Goal: Information Seeking & Learning: Check status

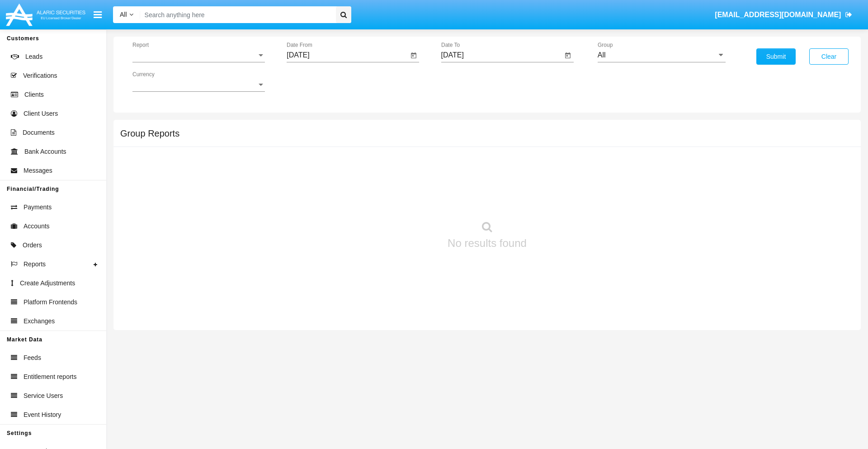
click at [198, 55] on span "Report" at bounding box center [194, 55] width 124 height 8
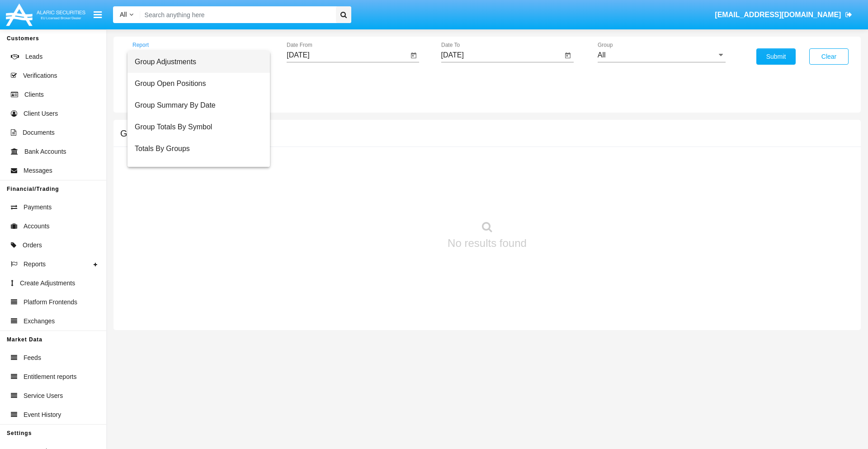
click at [195, 62] on span "Group Adjustments" at bounding box center [199, 62] width 128 height 22
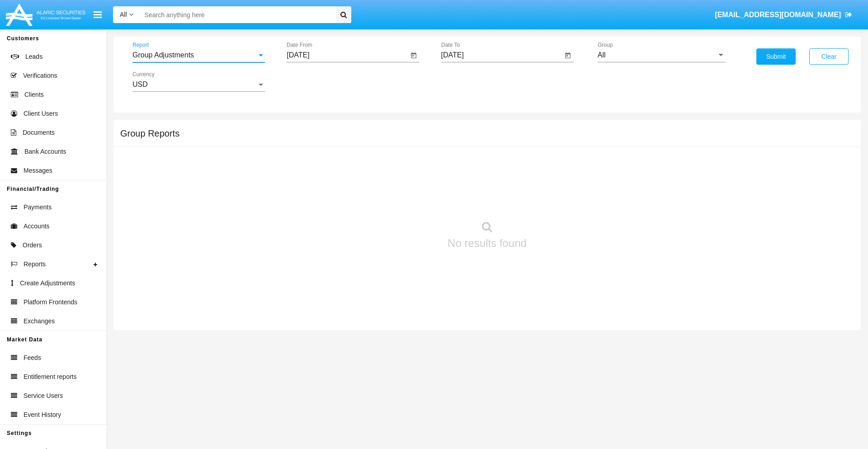
click at [347, 55] on input "[DATE]" at bounding box center [347, 55] width 122 height 8
click at [316, 81] on span "[DATE]" at bounding box center [308, 81] width 20 height 7
click at [403, 200] on div "2025" at bounding box center [403, 200] width 28 height 16
click at [308, 145] on div "MAY" at bounding box center [308, 145] width 28 height 16
click at [319, 174] on div "19" at bounding box center [319, 175] width 16 height 16
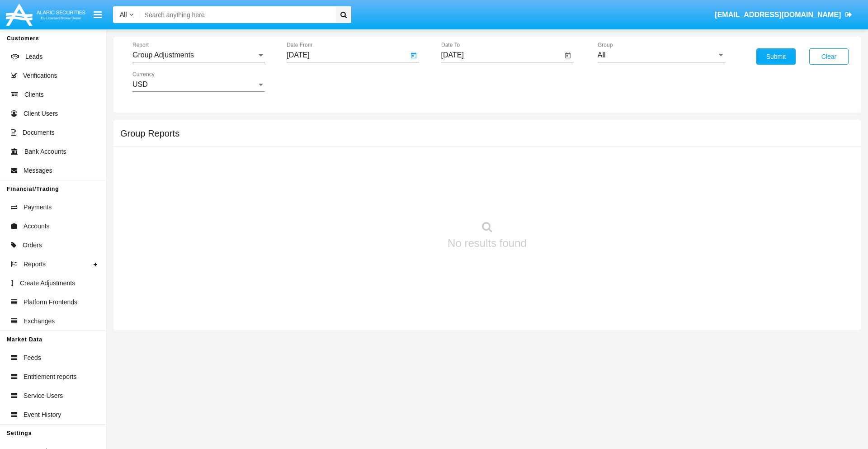
type input "05/19/25"
click at [501, 55] on input "[DATE]" at bounding box center [502, 55] width 122 height 8
click at [470, 81] on span "[DATE]" at bounding box center [463, 81] width 20 height 7
click at [557, 200] on div "2025" at bounding box center [557, 200] width 28 height 16
click at [557, 145] on div "AUG" at bounding box center [557, 145] width 28 height 16
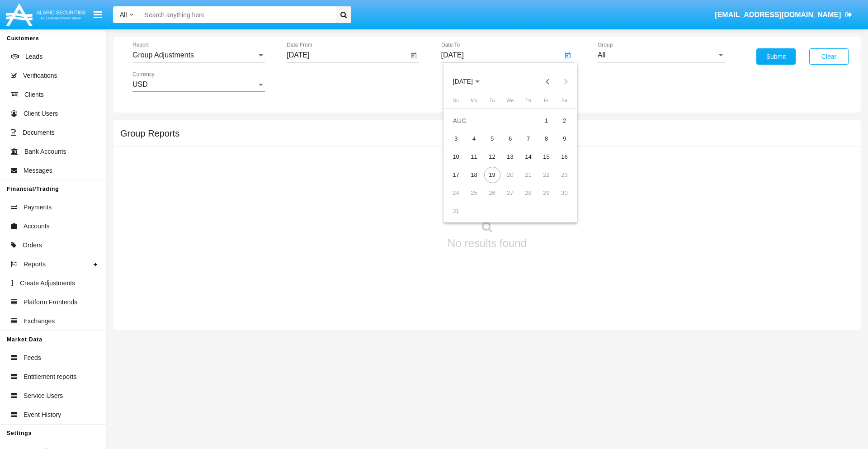
click at [492, 174] on div "19" at bounding box center [492, 175] width 16 height 16
type input "[DATE]"
click at [661, 55] on input "All" at bounding box center [661, 55] width 128 height 8
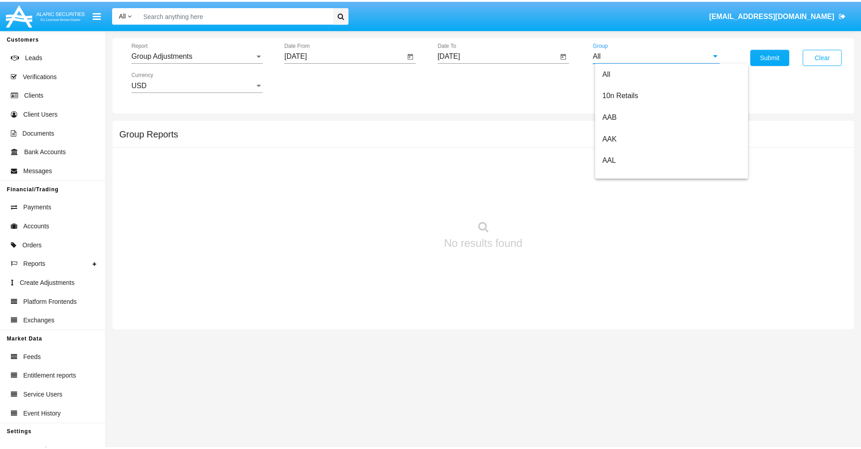
scroll to position [202, 0]
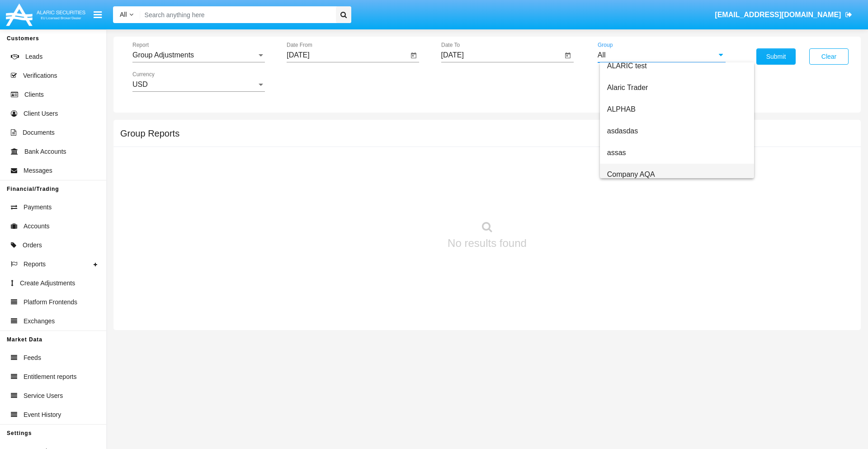
click at [630, 174] on span "Company AQA" at bounding box center [631, 174] width 48 height 8
type input "Company AQA"
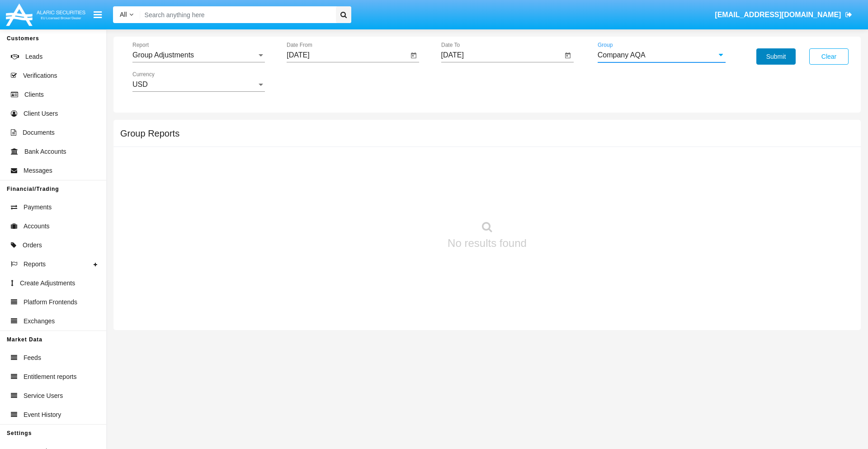
click at [775, 56] on button "Submit" at bounding box center [775, 56] width 39 height 16
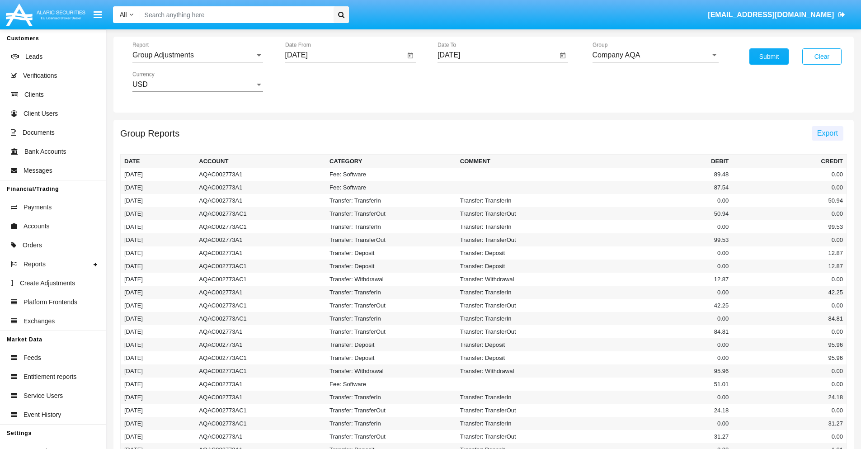
click at [827, 133] on span "Export" at bounding box center [827, 133] width 21 height 8
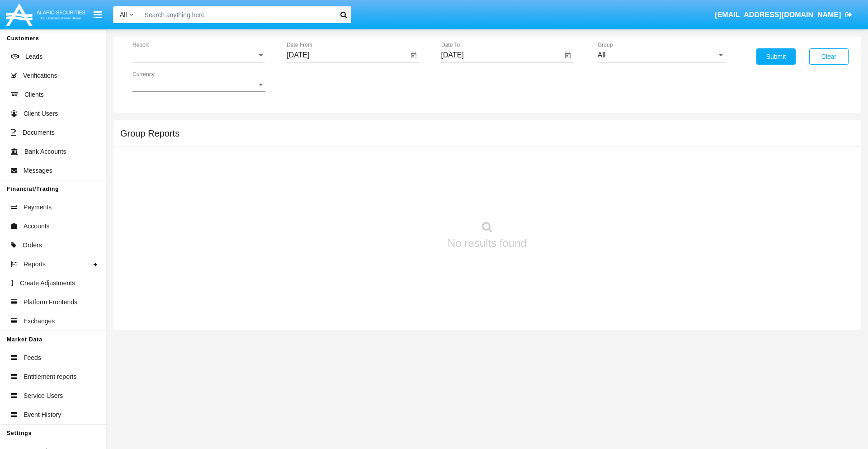
click at [198, 55] on span "Report" at bounding box center [194, 55] width 124 height 8
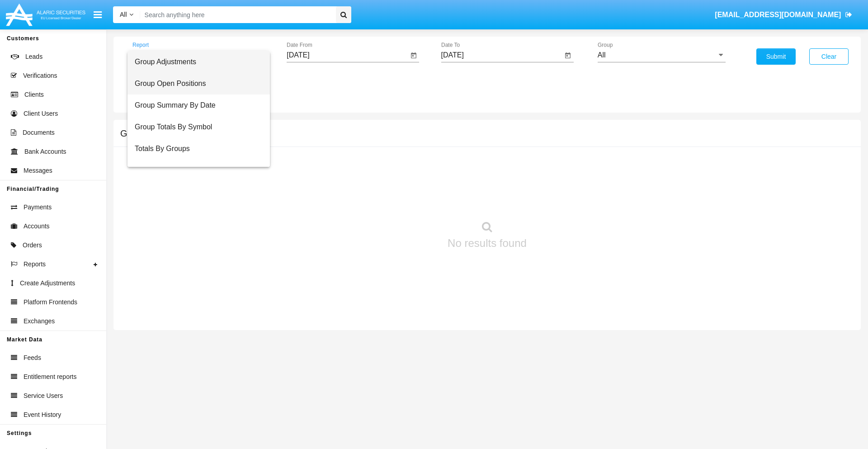
click at [195, 84] on span "Group Open Positions" at bounding box center [199, 84] width 128 height 22
click at [347, 55] on input "[DATE]" at bounding box center [347, 55] width 122 height 8
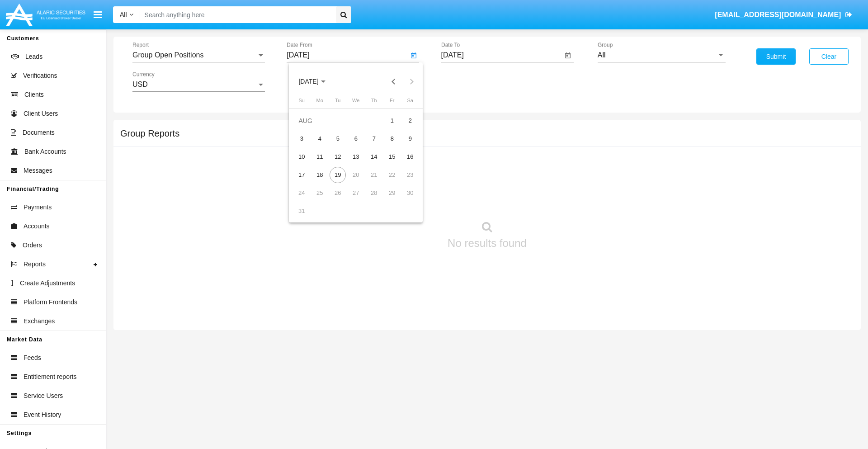
click at [316, 81] on span "[DATE]" at bounding box center [308, 81] width 20 height 7
click at [403, 200] on div "2025" at bounding box center [403, 200] width 28 height 16
click at [371, 145] on div "[DATE]" at bounding box center [371, 145] width 28 height 16
click at [410, 174] on div "19" at bounding box center [410, 175] width 16 height 16
type input "[DATE]"
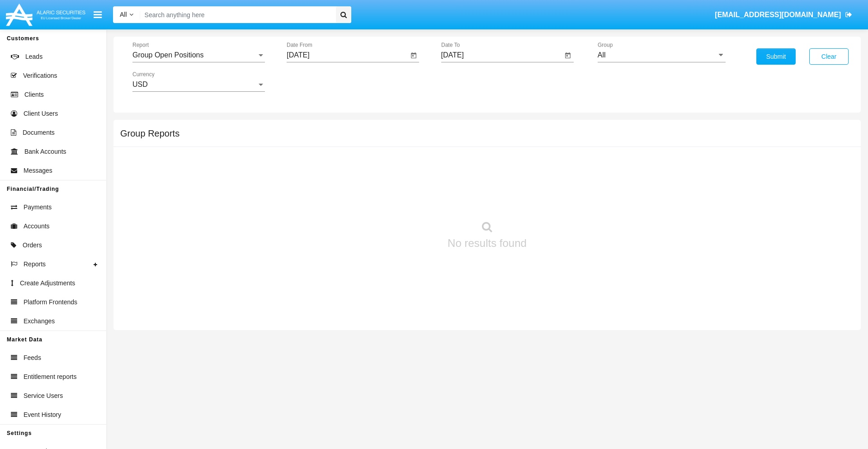
click at [501, 55] on input "[DATE]" at bounding box center [502, 55] width 122 height 8
click at [470, 81] on span "[DATE]" at bounding box center [463, 81] width 20 height 7
click at [557, 200] on div "2025" at bounding box center [557, 200] width 28 height 16
click at [557, 145] on div "AUG" at bounding box center [557, 145] width 28 height 16
click at [492, 174] on div "19" at bounding box center [492, 175] width 16 height 16
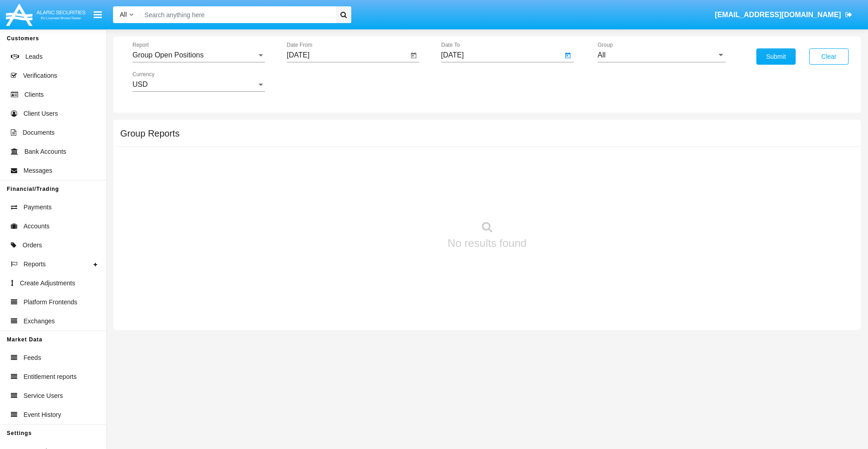
type input "[DATE]"
click at [661, 55] on input "All" at bounding box center [661, 55] width 128 height 8
type input "Hammer Web Lite"
click at [775, 56] on button "Submit" at bounding box center [775, 56] width 39 height 16
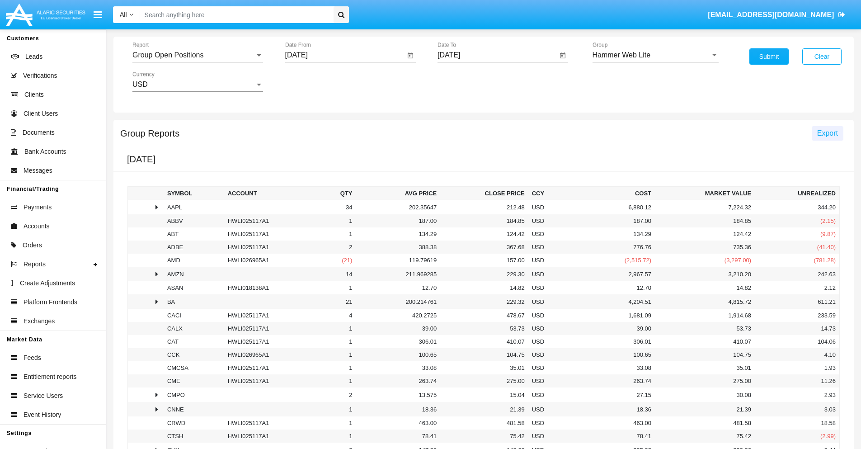
click at [827, 133] on span "Export" at bounding box center [827, 133] width 21 height 8
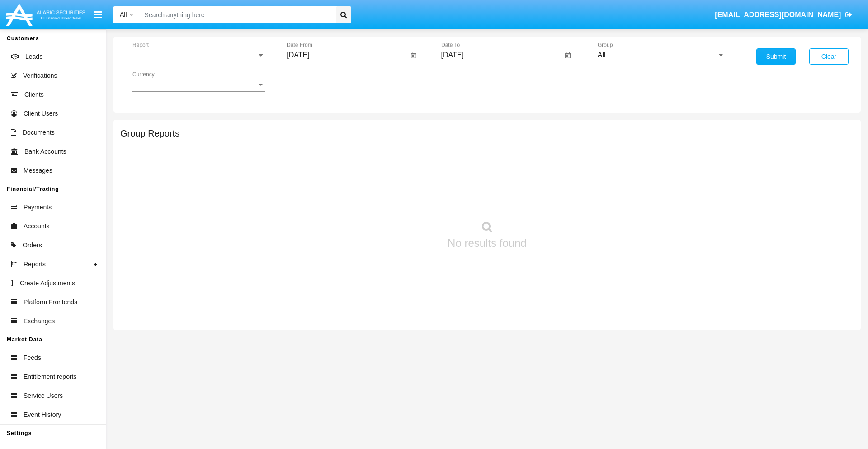
click at [198, 55] on span "Report" at bounding box center [194, 55] width 124 height 8
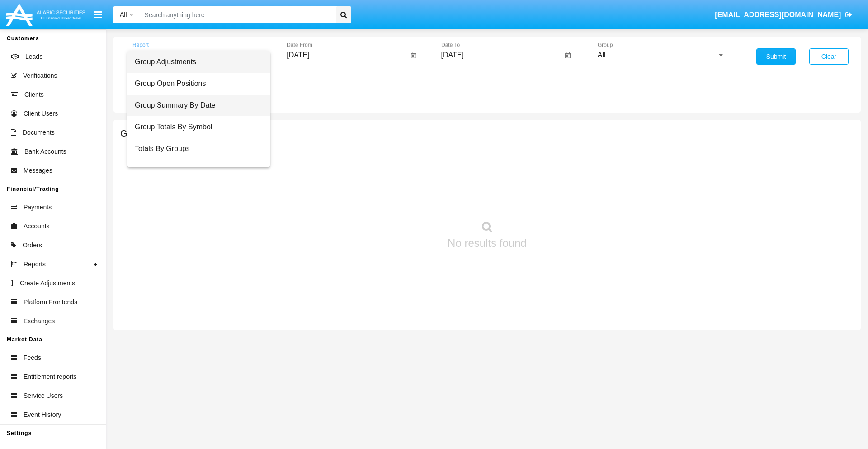
click at [195, 105] on span "Group Summary By Date" at bounding box center [199, 105] width 128 height 22
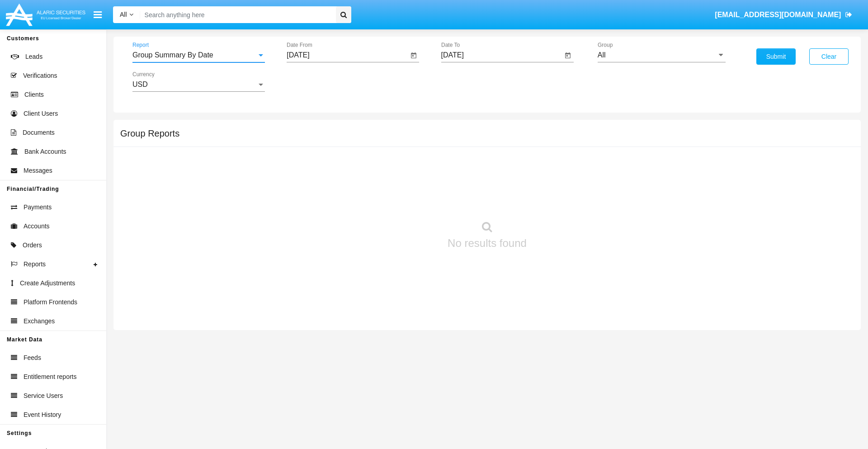
click at [347, 55] on input "[DATE]" at bounding box center [347, 55] width 122 height 8
click at [316, 81] on span "[DATE]" at bounding box center [308, 81] width 20 height 7
click at [403, 200] on div "2025" at bounding box center [403, 200] width 28 height 16
click at [371, 145] on div "[DATE]" at bounding box center [371, 145] width 28 height 16
click at [410, 174] on div "19" at bounding box center [410, 175] width 16 height 16
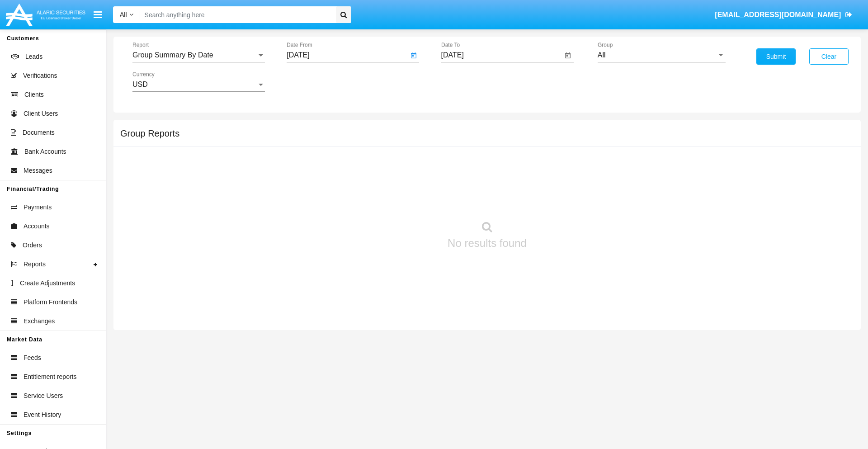
type input "[DATE]"
click at [501, 55] on input "[DATE]" at bounding box center [502, 55] width 122 height 8
click at [470, 81] on span "[DATE]" at bounding box center [463, 81] width 20 height 7
click at [557, 200] on div "2025" at bounding box center [557, 200] width 28 height 16
click at [557, 145] on div "AUG" at bounding box center [557, 145] width 28 height 16
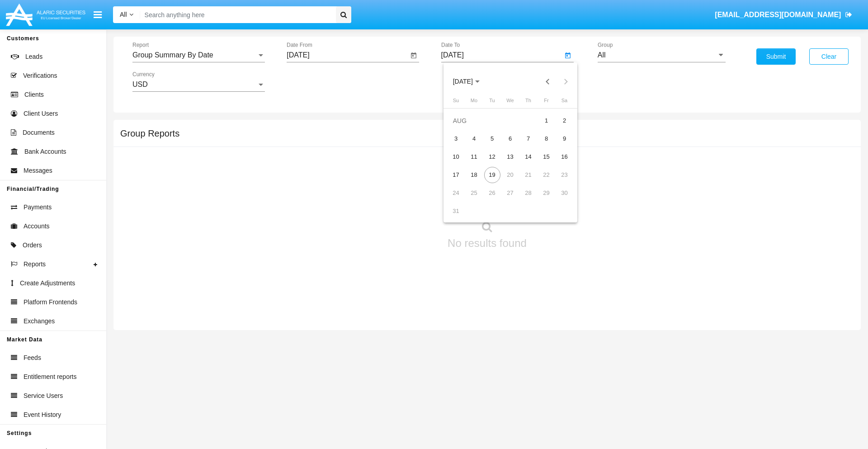
click at [492, 174] on div "19" at bounding box center [492, 175] width 16 height 16
type input "[DATE]"
click at [661, 55] on input "All" at bounding box center [661, 55] width 128 height 8
type input "Hammer Web Lite"
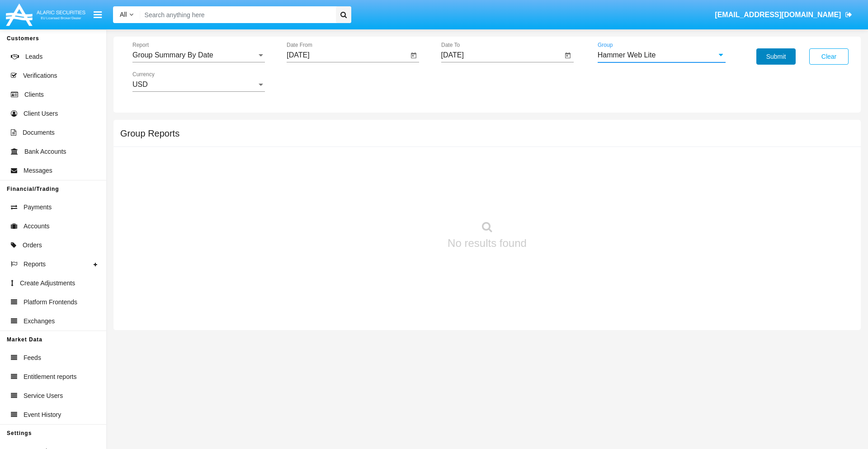
click at [775, 56] on button "Submit" at bounding box center [775, 56] width 39 height 16
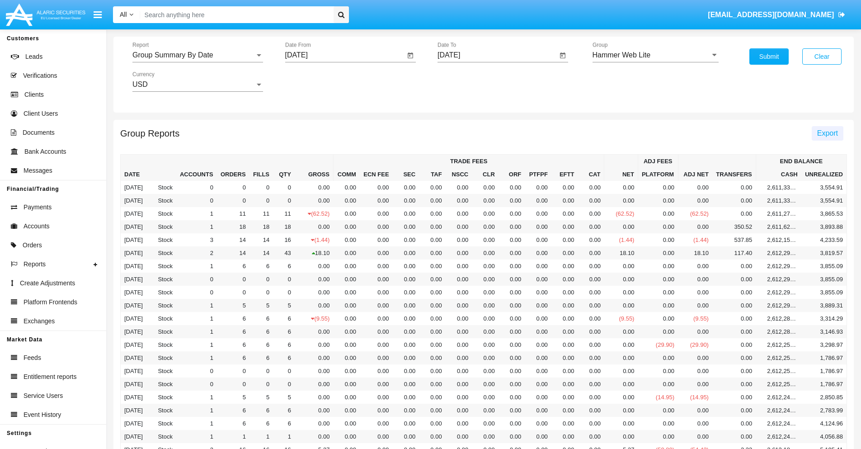
click at [827, 133] on span "Export" at bounding box center [827, 133] width 21 height 8
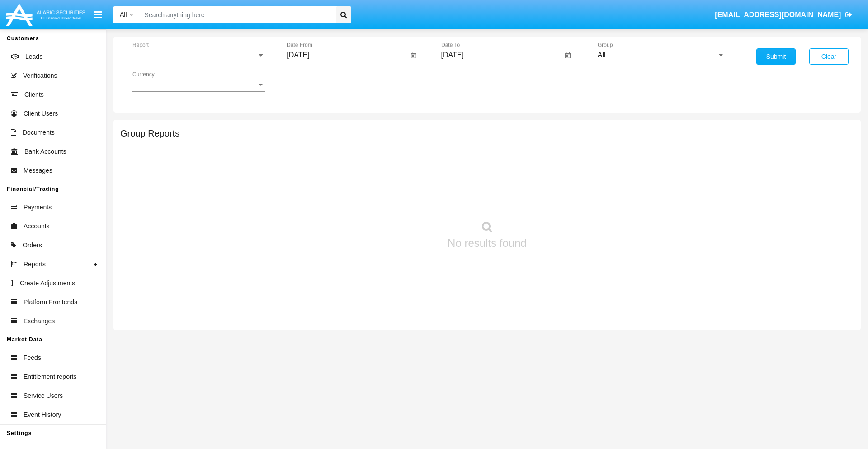
click at [198, 55] on span "Report" at bounding box center [194, 55] width 124 height 8
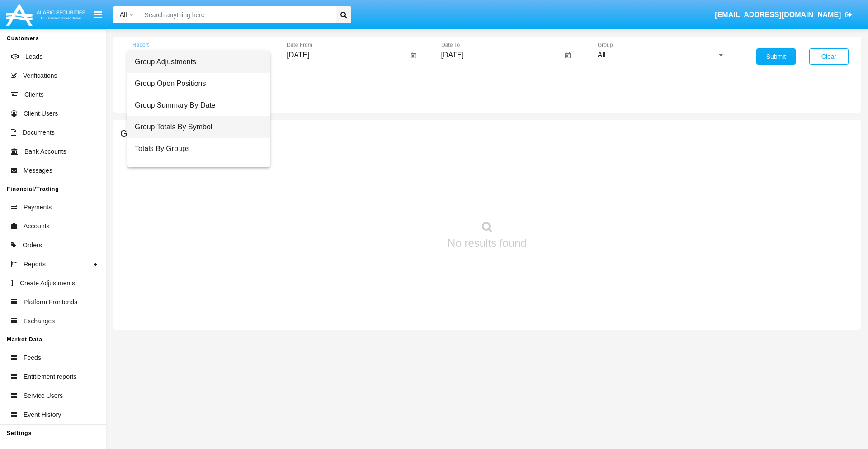
click at [195, 127] on span "Group Totals By Symbol" at bounding box center [199, 127] width 128 height 22
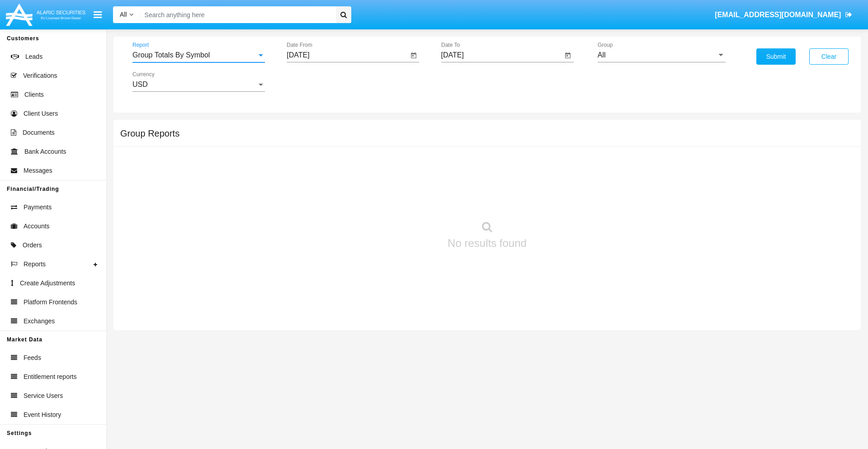
click at [347, 55] on input "[DATE]" at bounding box center [347, 55] width 122 height 8
click at [316, 81] on span "[DATE]" at bounding box center [308, 81] width 20 height 7
click at [403, 200] on div "2025" at bounding box center [403, 200] width 28 height 16
click at [371, 145] on div "[DATE]" at bounding box center [371, 145] width 28 height 16
click at [410, 174] on div "19" at bounding box center [410, 175] width 16 height 16
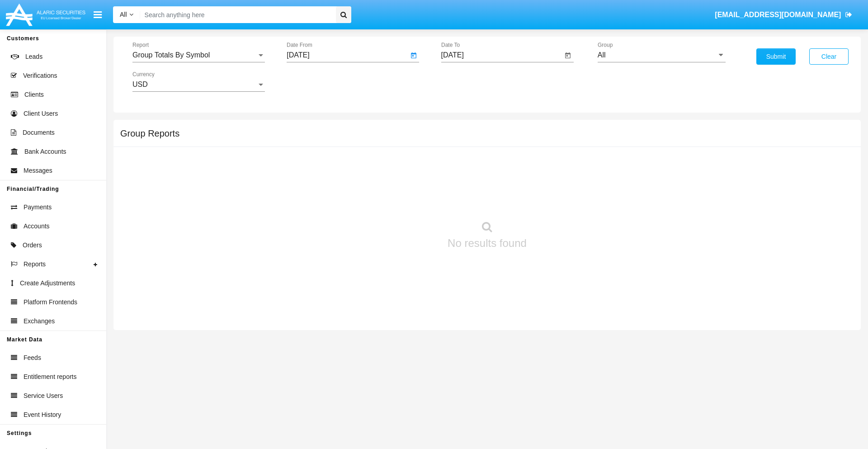
type input "[DATE]"
click at [501, 55] on input "[DATE]" at bounding box center [502, 55] width 122 height 8
click at [470, 81] on span "[DATE]" at bounding box center [463, 81] width 20 height 7
click at [557, 200] on div "2025" at bounding box center [557, 200] width 28 height 16
click at [557, 145] on div "AUG" at bounding box center [557, 145] width 28 height 16
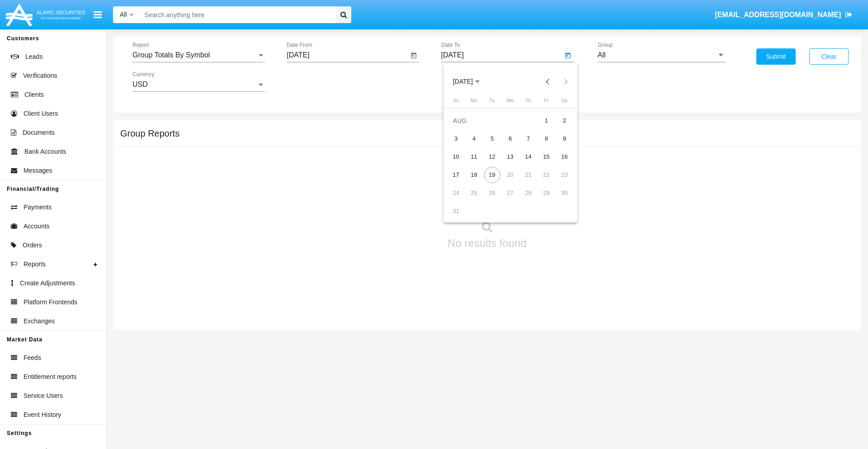
click at [492, 174] on div "19" at bounding box center [492, 175] width 16 height 16
type input "[DATE]"
click at [661, 55] on input "All" at bounding box center [661, 55] width 128 height 8
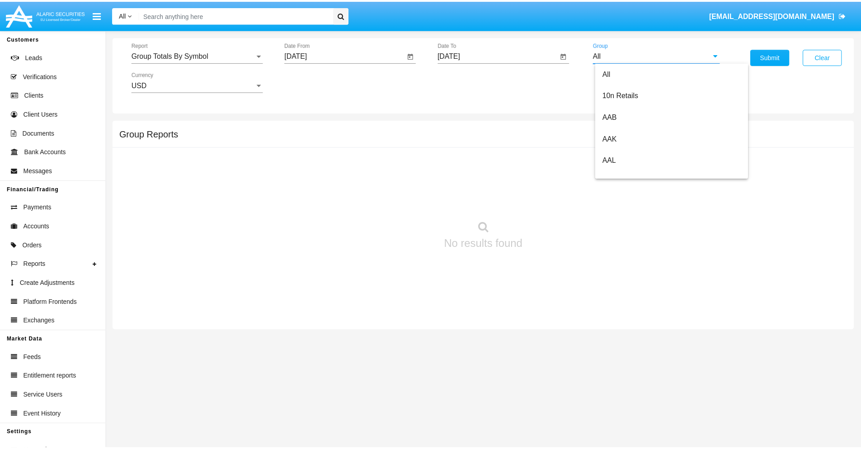
scroll to position [484, 0]
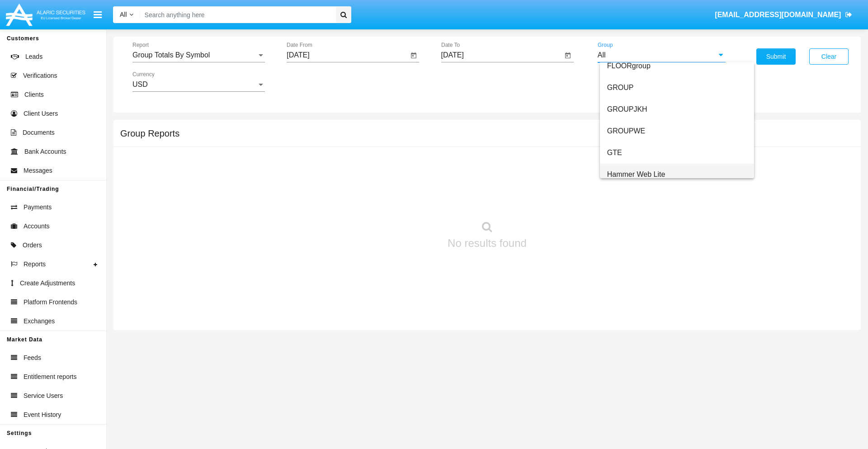
click at [636, 174] on span "Hammer Web Lite" at bounding box center [636, 174] width 58 height 8
type input "Hammer Web Lite"
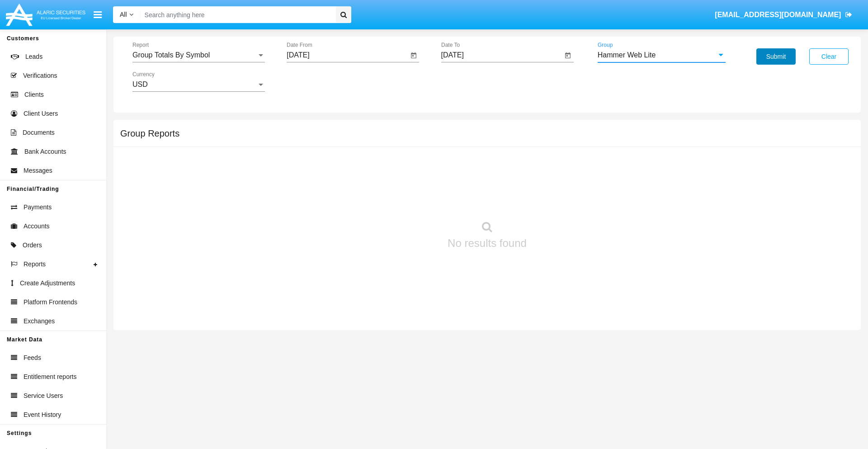
click at [775, 56] on button "Submit" at bounding box center [775, 56] width 39 height 16
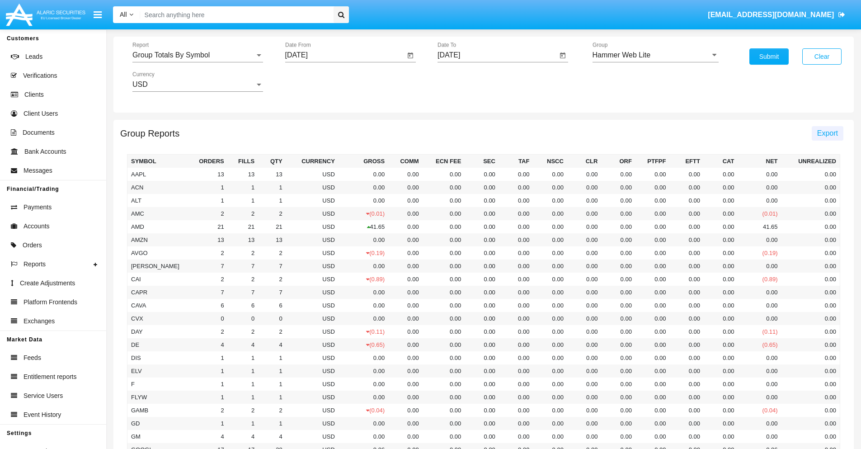
click at [827, 133] on span "Export" at bounding box center [827, 133] width 21 height 8
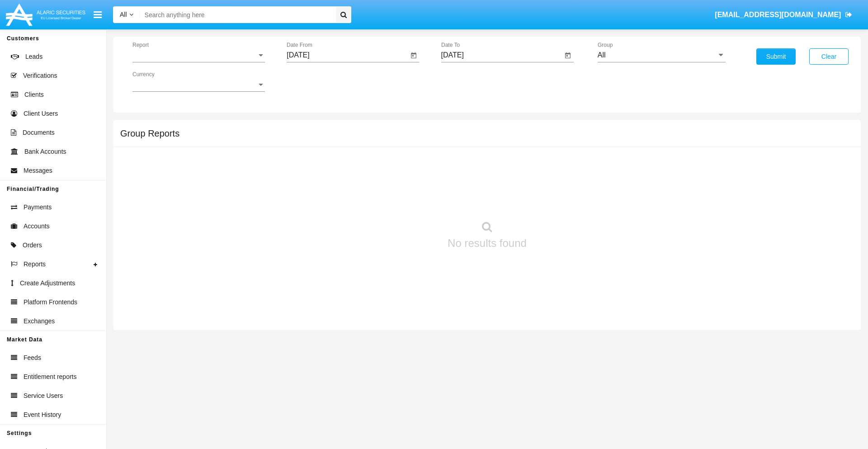
click at [198, 55] on span "Report" at bounding box center [194, 55] width 124 height 8
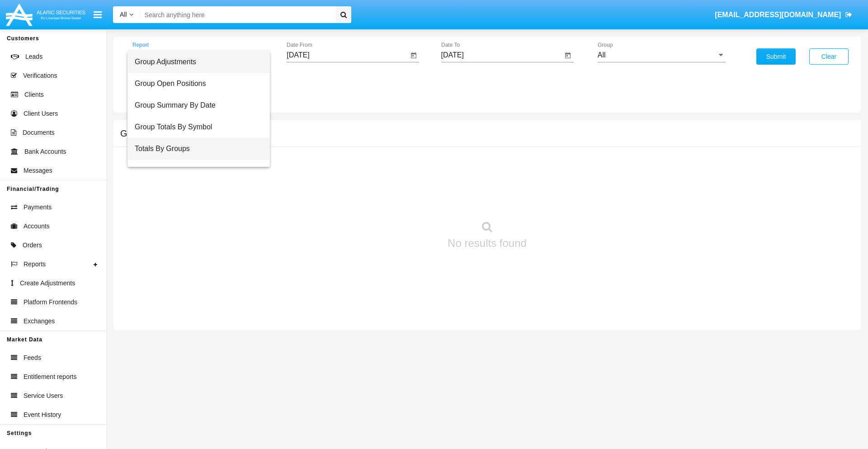
click at [195, 149] on span "Totals By Groups" at bounding box center [199, 149] width 128 height 22
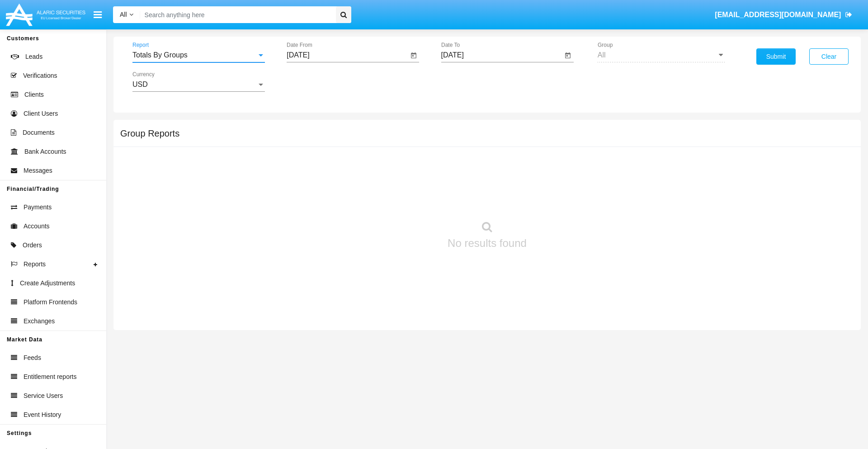
click at [347, 55] on input "[DATE]" at bounding box center [347, 55] width 122 height 8
click at [316, 81] on span "[DATE]" at bounding box center [308, 81] width 20 height 7
click at [403, 200] on div "2025" at bounding box center [403, 200] width 28 height 16
click at [403, 145] on div "AUG" at bounding box center [403, 145] width 28 height 16
click at [319, 138] on div "4" at bounding box center [319, 139] width 16 height 16
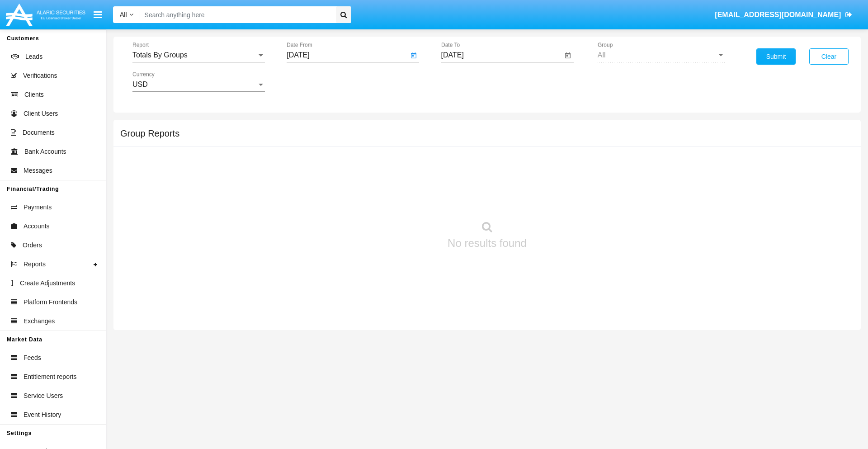
type input "[DATE]"
click at [501, 55] on input "[DATE]" at bounding box center [502, 55] width 122 height 8
click at [470, 81] on span "[DATE]" at bounding box center [463, 81] width 20 height 7
click at [557, 200] on div "2025" at bounding box center [557, 200] width 28 height 16
click at [557, 145] on div "AUG" at bounding box center [557, 145] width 28 height 16
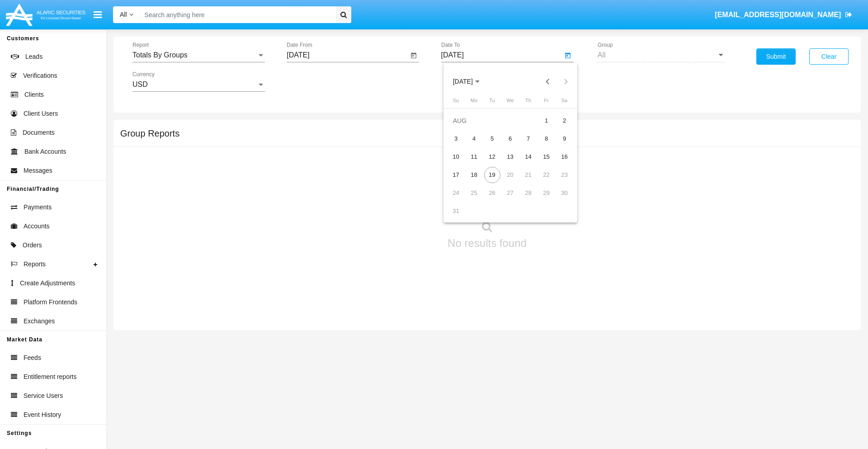
click at [492, 174] on div "19" at bounding box center [492, 175] width 16 height 16
type input "08/19/25"
click at [775, 56] on button "Submit" at bounding box center [775, 56] width 39 height 16
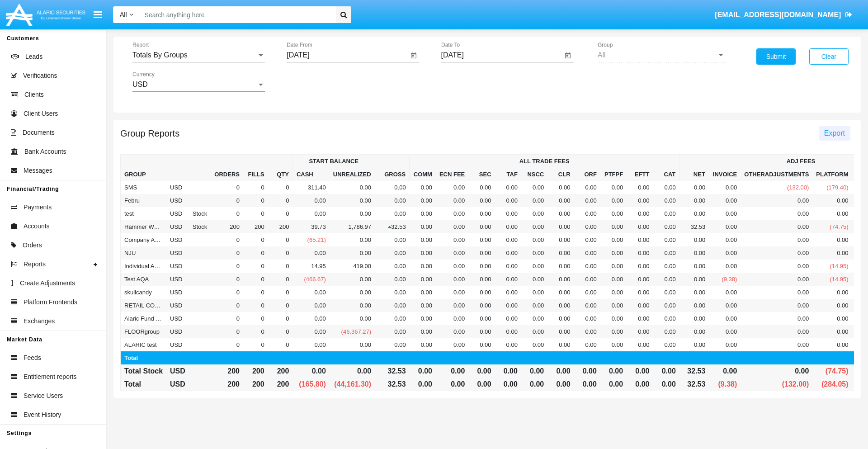
click at [834, 133] on span "Export" at bounding box center [834, 133] width 21 height 8
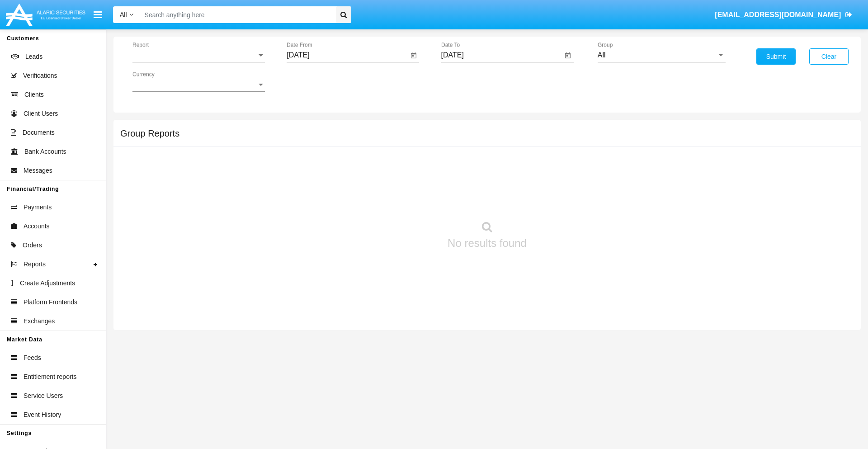
click at [198, 55] on span "Report" at bounding box center [194, 55] width 124 height 8
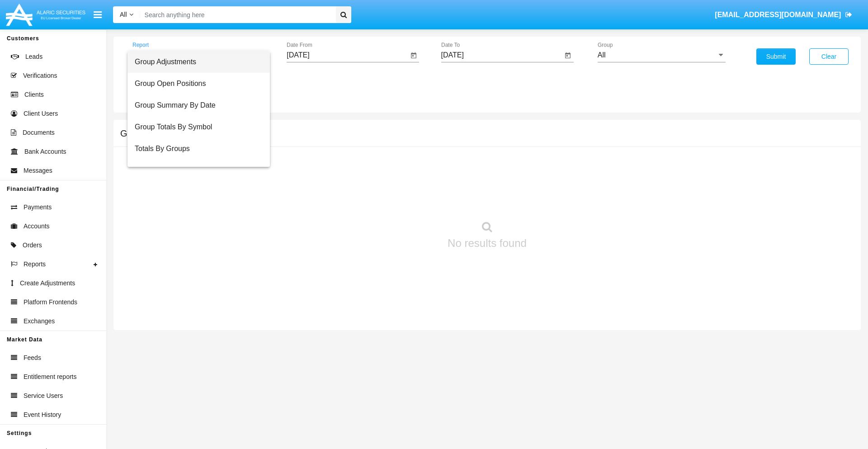
scroll to position [14, 0]
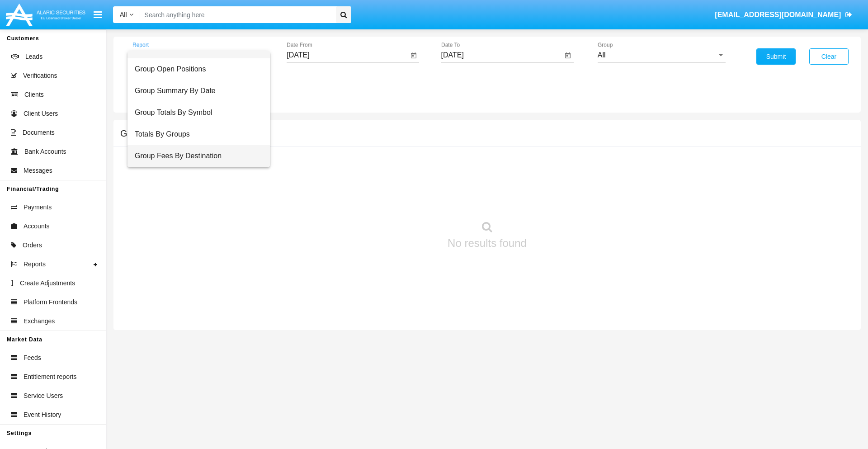
click at [195, 156] on span "Group Fees By Destination" at bounding box center [199, 156] width 128 height 22
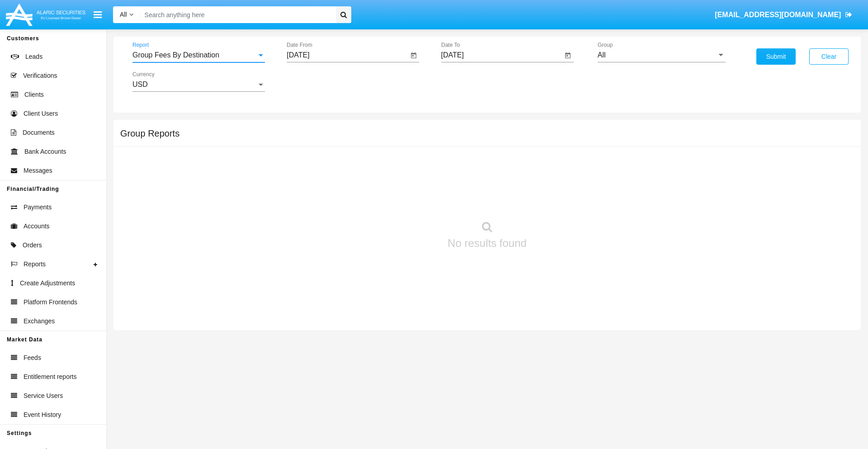
click at [347, 55] on input "[DATE]" at bounding box center [347, 55] width 122 height 8
click at [316, 81] on span "[DATE]" at bounding box center [308, 81] width 20 height 7
click at [403, 200] on div "2025" at bounding box center [403, 200] width 28 height 16
click at [340, 145] on div "JUN" at bounding box center [340, 145] width 28 height 16
click at [374, 174] on div "19" at bounding box center [374, 175] width 16 height 16
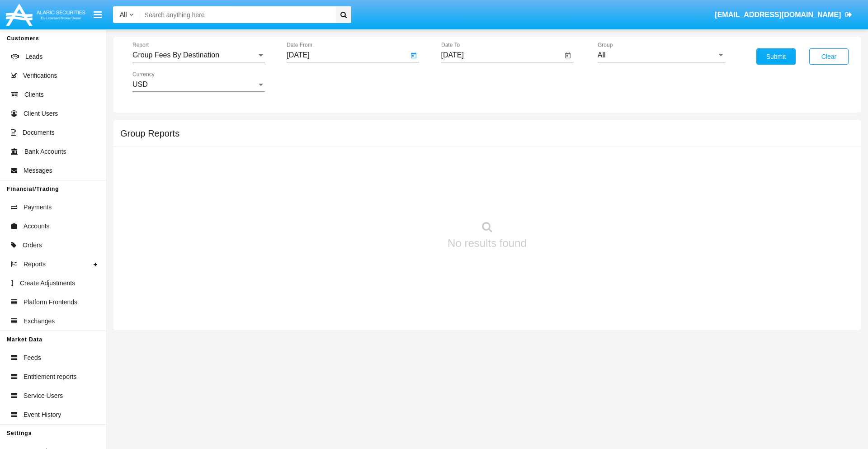
type input "06/19/25"
click at [501, 55] on input "[DATE]" at bounding box center [502, 55] width 122 height 8
click at [470, 81] on span "[DATE]" at bounding box center [463, 81] width 20 height 7
click at [557, 200] on div "2025" at bounding box center [557, 200] width 28 height 16
click at [557, 145] on div "AUG" at bounding box center [557, 145] width 28 height 16
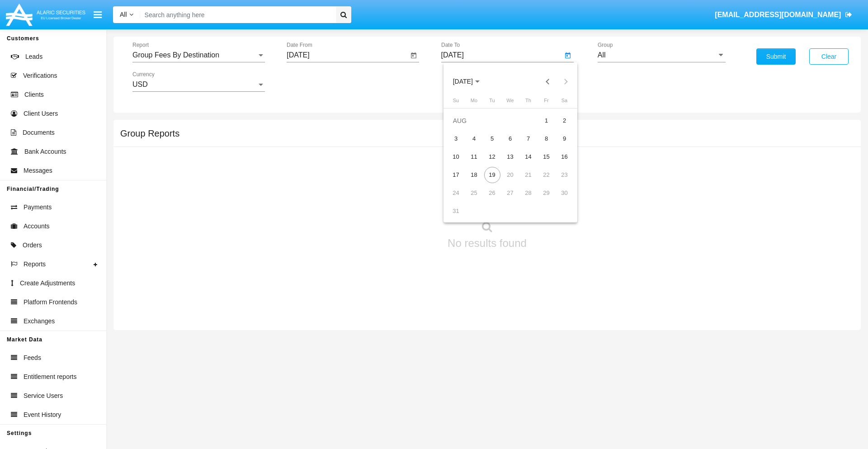
click at [492, 174] on div "19" at bounding box center [492, 175] width 16 height 16
type input "08/19/25"
click at [661, 55] on input "All" at bounding box center [661, 55] width 128 height 8
type input "Hammer Web Lite"
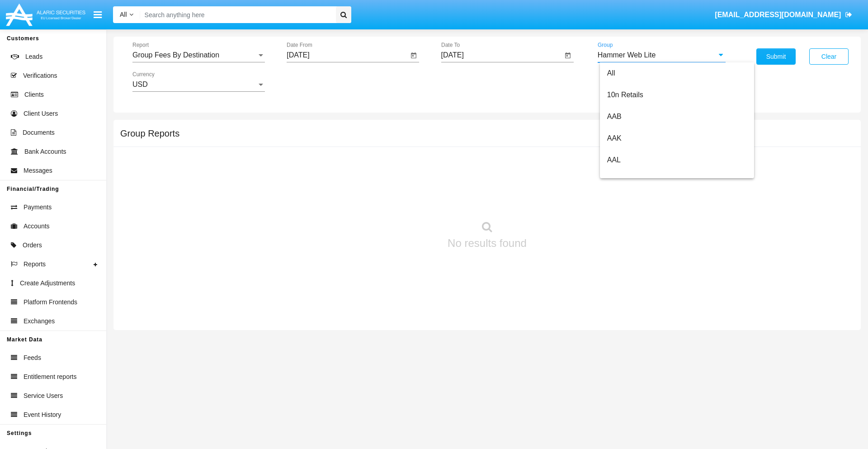
scroll to position [0, 0]
click at [775, 56] on button "Submit" at bounding box center [775, 56] width 39 height 16
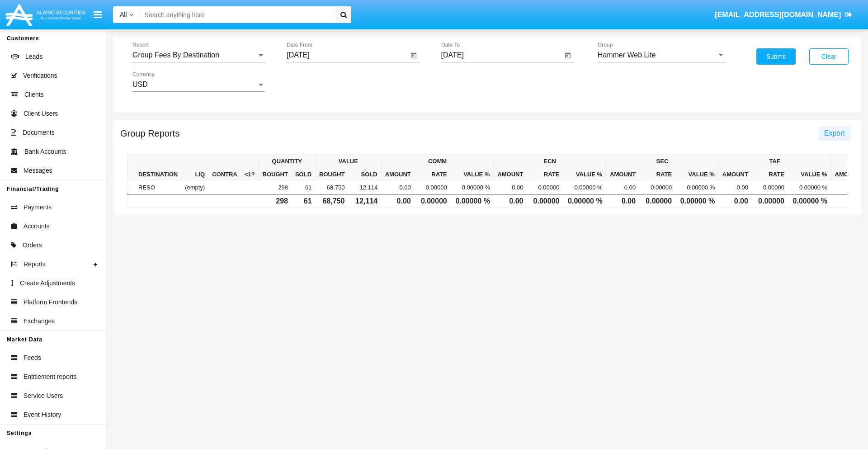
click at [834, 133] on span "Export" at bounding box center [834, 133] width 21 height 8
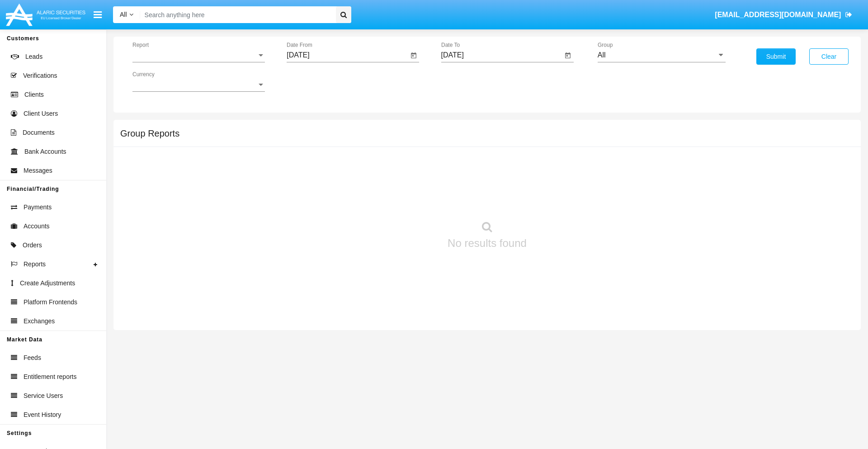
click at [198, 55] on span "Report" at bounding box center [194, 55] width 124 height 8
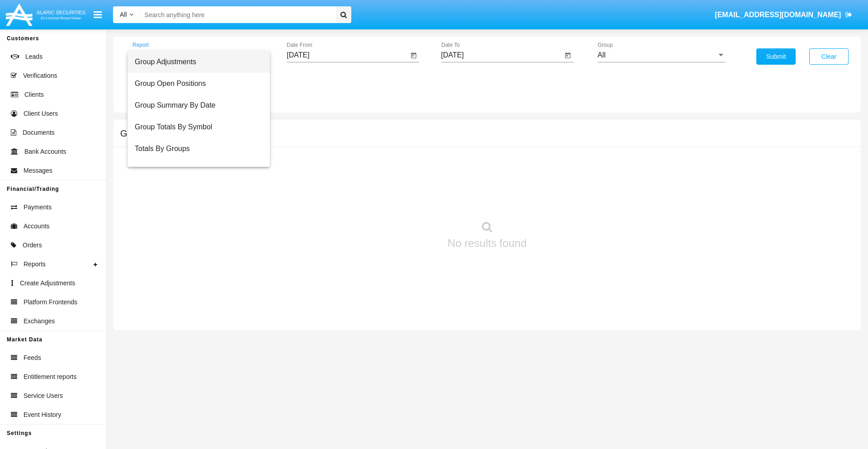
click at [195, 181] on span "Totals By Accounts" at bounding box center [199, 192] width 128 height 22
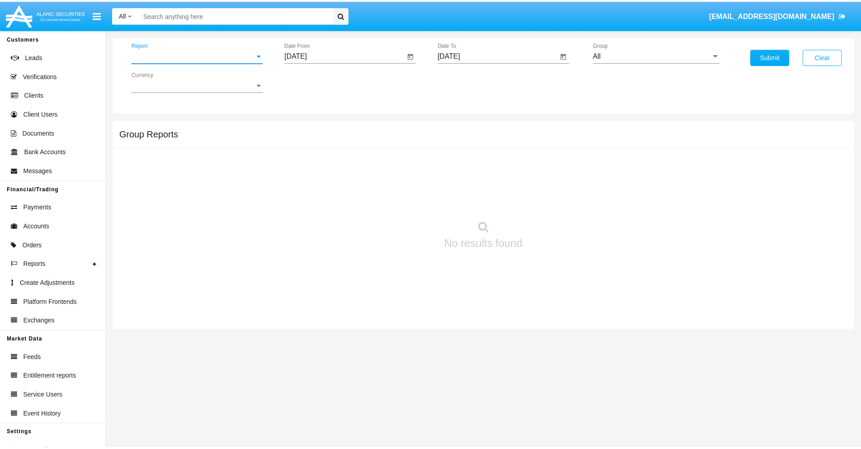
scroll to position [36, 0]
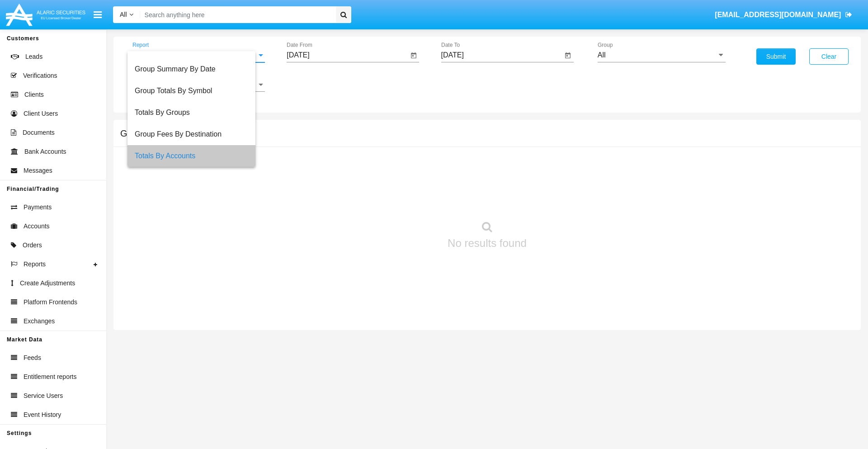
click at [347, 55] on input "[DATE]" at bounding box center [347, 55] width 122 height 8
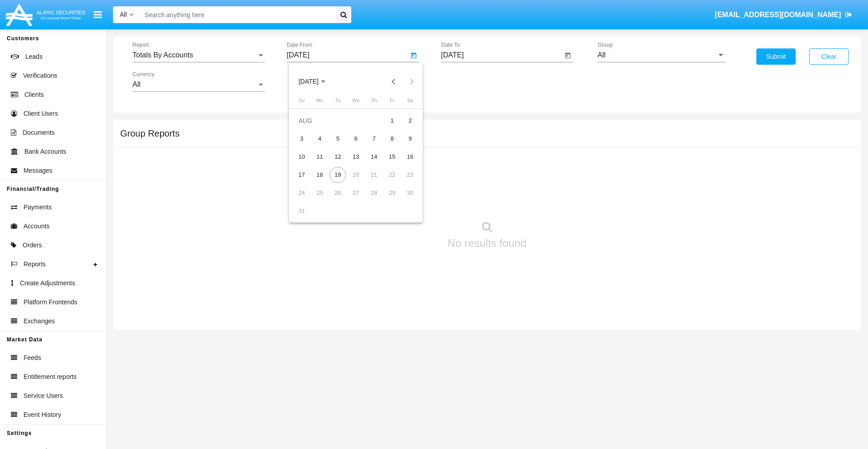
click at [316, 81] on span "[DATE]" at bounding box center [308, 81] width 20 height 7
click at [403, 200] on div "2025" at bounding box center [403, 200] width 28 height 16
click at [403, 145] on div "AUG" at bounding box center [403, 145] width 28 height 16
click at [319, 138] on div "4" at bounding box center [319, 139] width 16 height 16
type input "08/04/25"
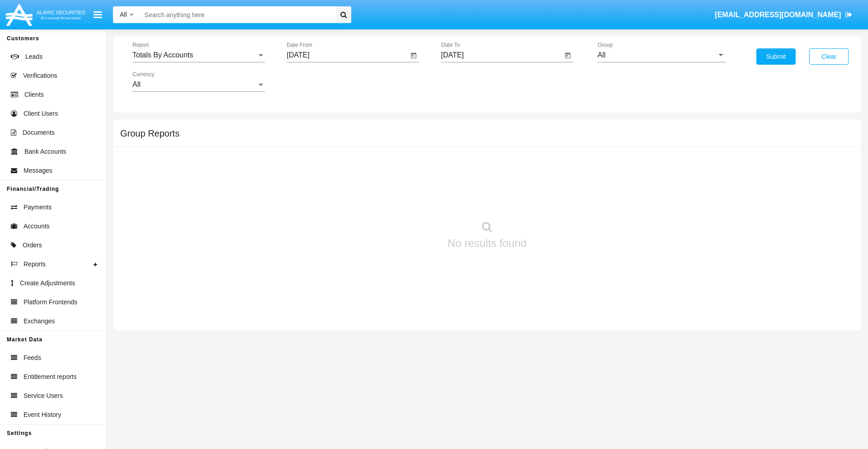
click at [501, 55] on input "[DATE]" at bounding box center [502, 55] width 122 height 8
click at [470, 81] on span "[DATE]" at bounding box center [463, 81] width 20 height 7
click at [557, 200] on div "2025" at bounding box center [557, 200] width 28 height 16
click at [557, 145] on div "AUG" at bounding box center [557, 145] width 28 height 16
click at [492, 174] on div "19" at bounding box center [492, 175] width 16 height 16
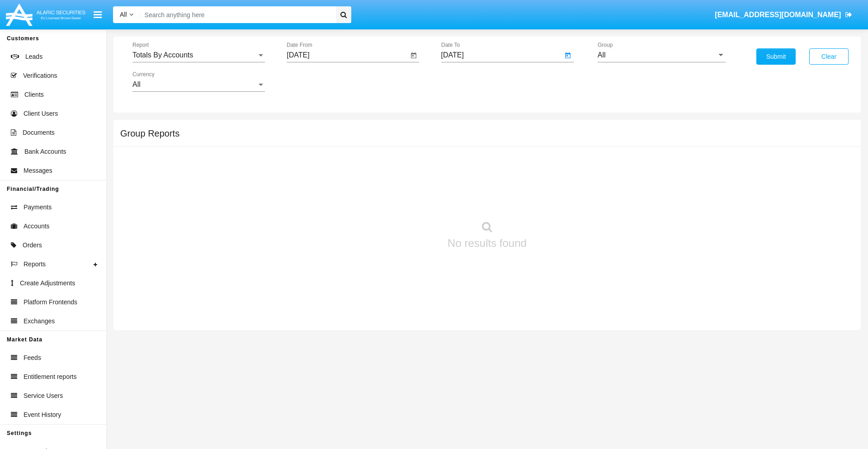
type input "08/19/25"
click at [661, 55] on input "All" at bounding box center [661, 55] width 128 height 8
type input "Hammer Web Lite"
click at [775, 56] on button "Submit" at bounding box center [775, 56] width 39 height 16
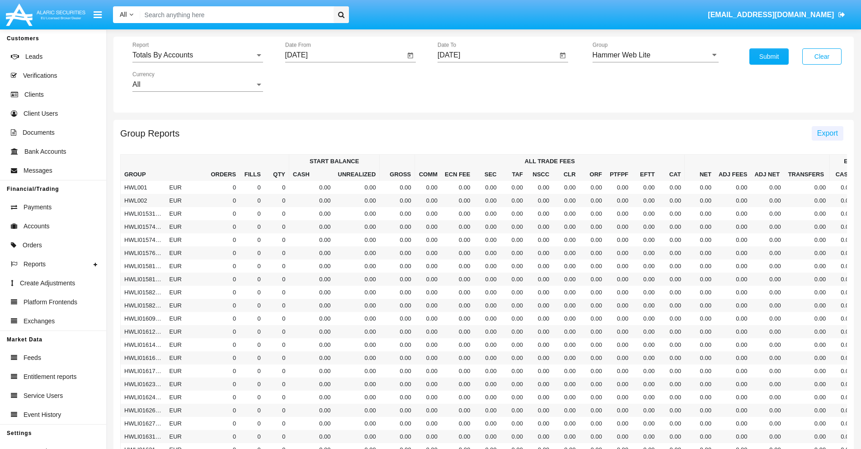
click at [827, 133] on span "Export" at bounding box center [827, 133] width 21 height 8
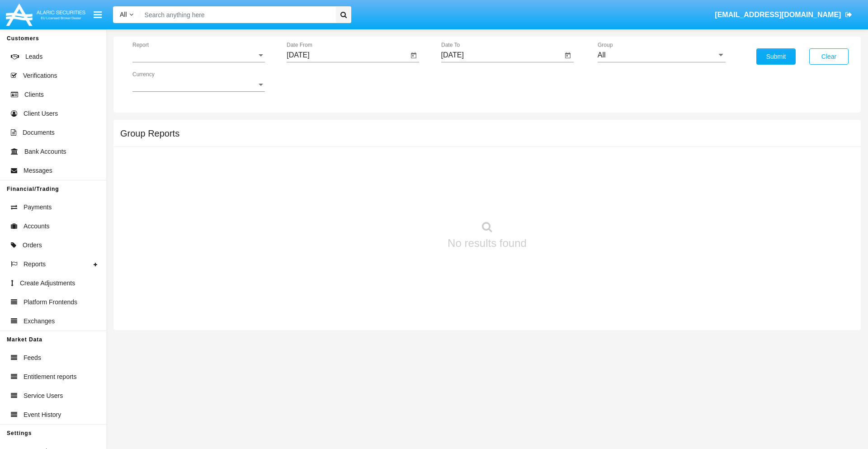
click at [198, 55] on span "Report" at bounding box center [194, 55] width 124 height 8
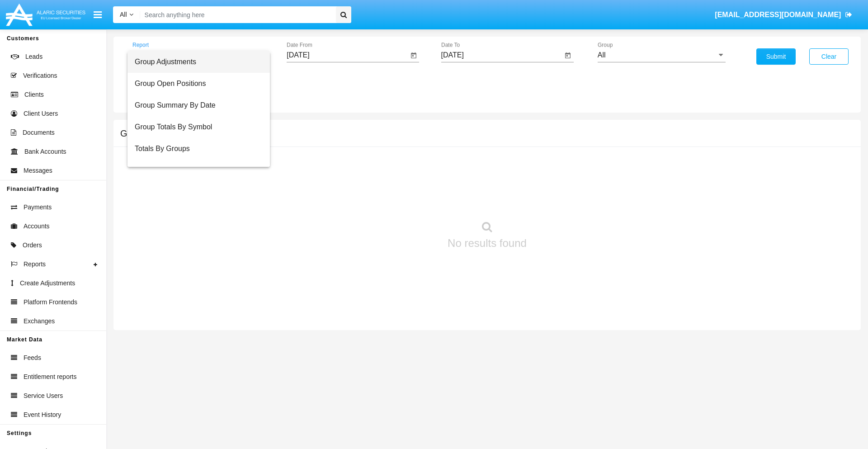
click at [195, 62] on span "Group Adjustments" at bounding box center [199, 62] width 128 height 22
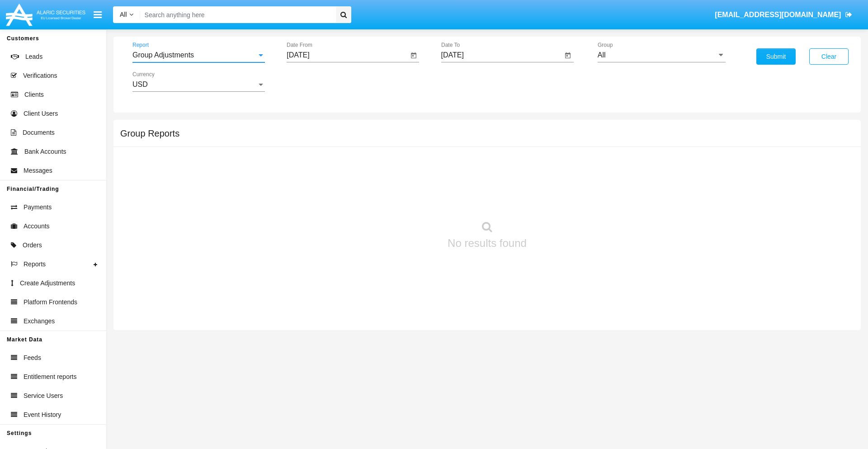
click at [347, 55] on input "[DATE]" at bounding box center [347, 55] width 122 height 8
click at [316, 81] on span "[DATE]" at bounding box center [308, 81] width 20 height 7
click at [340, 182] on div "2019" at bounding box center [340, 182] width 28 height 16
click at [308, 127] on div "JAN" at bounding box center [308, 127] width 28 height 16
click at [338, 138] on div "1" at bounding box center [337, 139] width 16 height 16
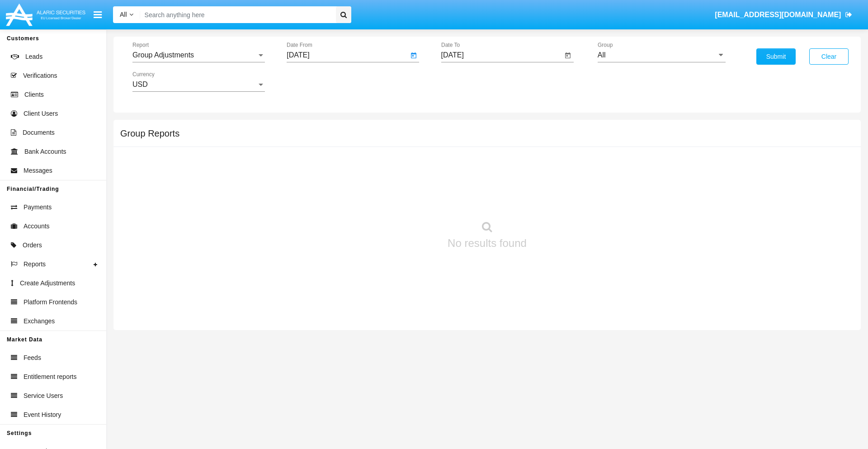
type input "[DATE]"
click at [501, 55] on input "[DATE]" at bounding box center [502, 55] width 122 height 8
click at [470, 81] on span "[DATE]" at bounding box center [463, 81] width 20 height 7
click at [494, 182] on div "2019" at bounding box center [494, 182] width 28 height 16
click at [462, 127] on div "JAN" at bounding box center [462, 127] width 28 height 16
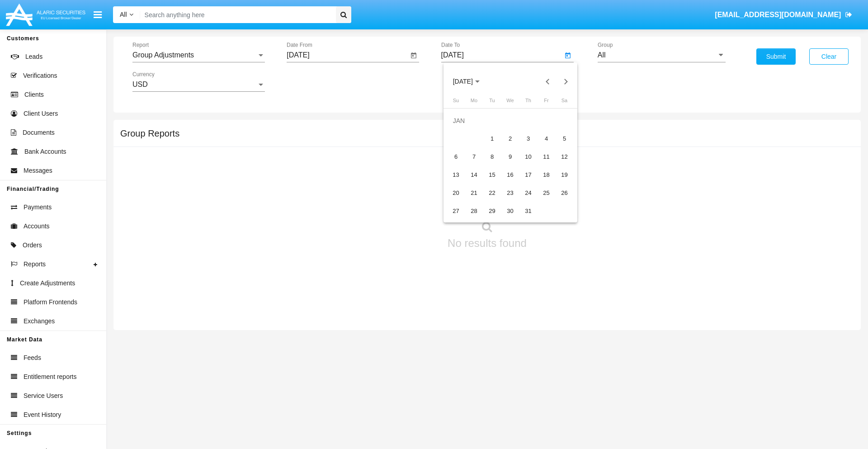
click at [492, 138] on div "1" at bounding box center [492, 139] width 16 height 16
type input "[DATE]"
click at [661, 55] on input "All" at bounding box center [661, 55] width 128 height 8
click at [630, 373] on span "Company AQA" at bounding box center [631, 377] width 48 height 8
type input "Company AQA"
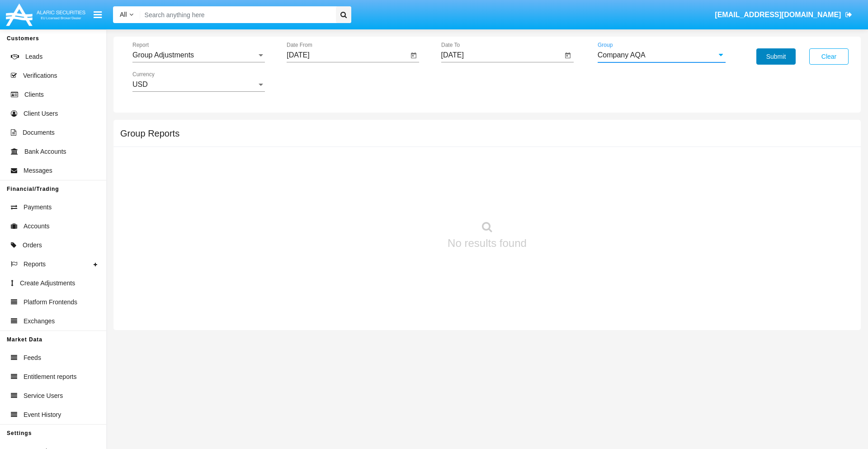
click at [775, 56] on button "Submit" at bounding box center [775, 56] width 39 height 16
click at [198, 55] on span "Report" at bounding box center [194, 55] width 124 height 8
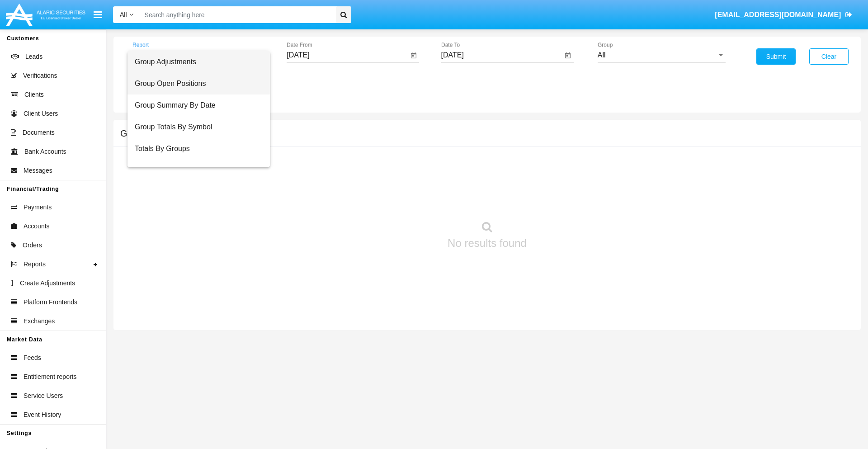
click at [195, 84] on span "Group Open Positions" at bounding box center [199, 84] width 128 height 22
click at [347, 55] on input "[DATE]" at bounding box center [347, 55] width 122 height 8
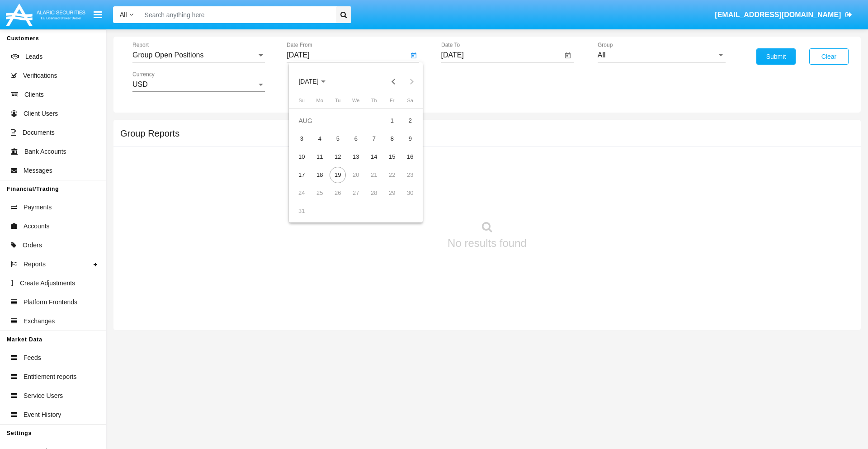
click at [316, 81] on span "[DATE]" at bounding box center [308, 81] width 20 height 7
click at [340, 182] on div "2019" at bounding box center [340, 182] width 28 height 16
click at [308, 127] on div "JAN" at bounding box center [308, 127] width 28 height 16
click at [338, 138] on div "1" at bounding box center [337, 139] width 16 height 16
type input "[DATE]"
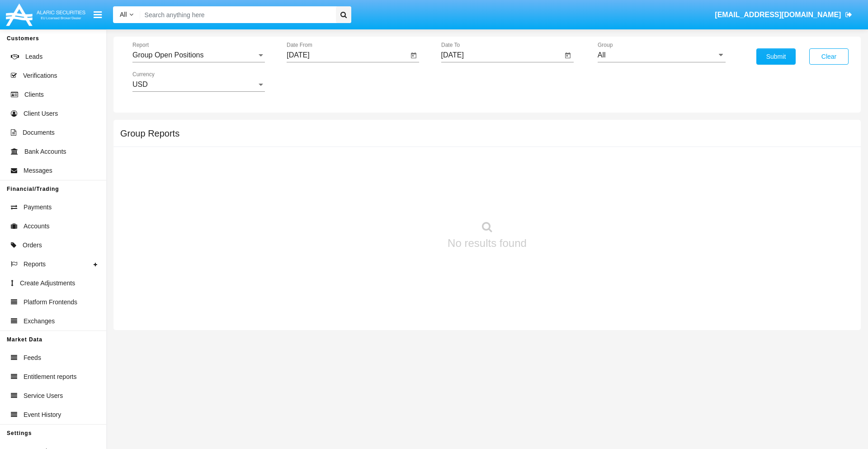
click at [501, 55] on input "[DATE]" at bounding box center [502, 55] width 122 height 8
click at [470, 81] on span "[DATE]" at bounding box center [463, 81] width 20 height 7
click at [494, 182] on div "2019" at bounding box center [494, 182] width 28 height 16
click at [462, 127] on div "JAN" at bounding box center [462, 127] width 28 height 16
click at [492, 138] on div "1" at bounding box center [492, 139] width 16 height 16
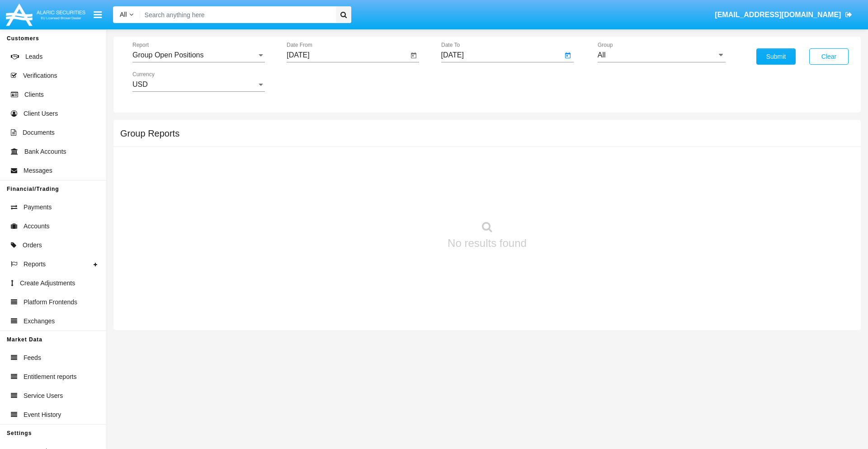
type input "[DATE]"
click at [661, 55] on input "All" at bounding box center [661, 55] width 128 height 8
click at [630, 174] on span "Company AQA" at bounding box center [631, 174] width 48 height 8
type input "Company AQA"
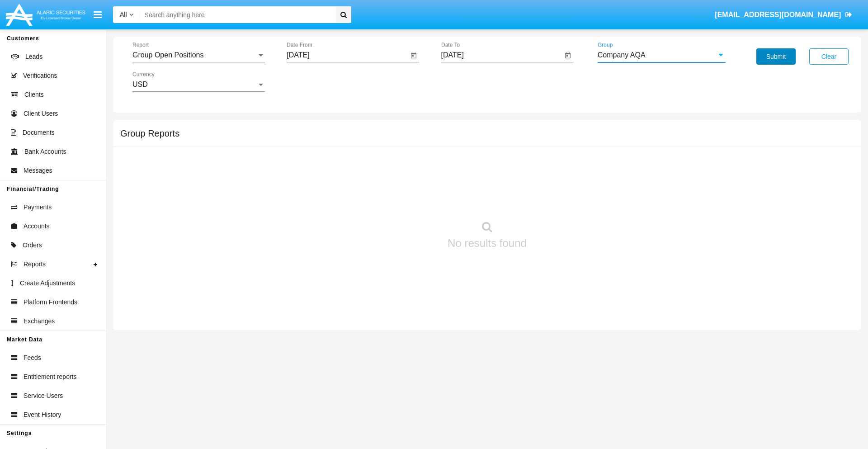
click at [775, 56] on button "Submit" at bounding box center [775, 56] width 39 height 16
click at [198, 55] on span "Report" at bounding box center [194, 55] width 124 height 8
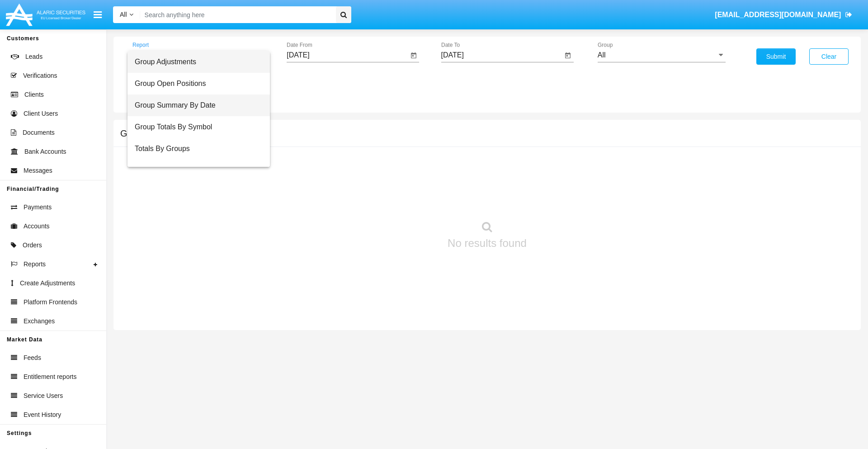
click at [195, 105] on span "Group Summary By Date" at bounding box center [199, 105] width 128 height 22
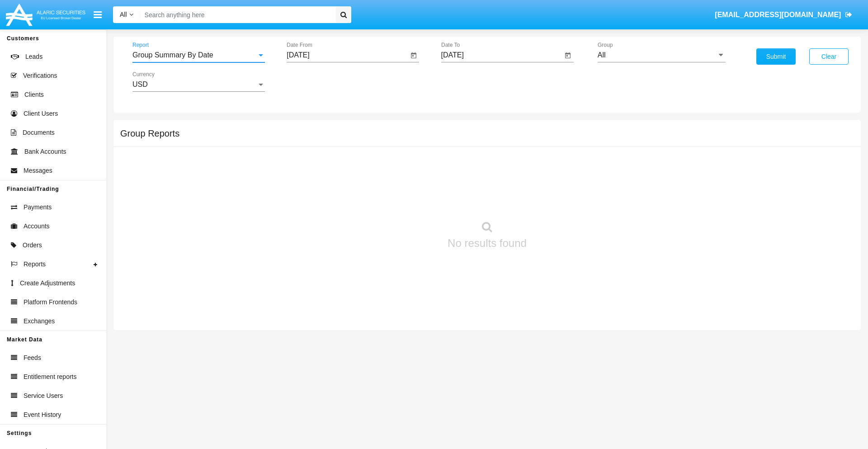
click at [347, 55] on input "[DATE]" at bounding box center [347, 55] width 122 height 8
click at [316, 81] on span "[DATE]" at bounding box center [308, 81] width 20 height 7
click at [340, 182] on div "2019" at bounding box center [340, 182] width 28 height 16
click at [308, 127] on div "JAN" at bounding box center [308, 127] width 28 height 16
click at [338, 138] on div "1" at bounding box center [337, 139] width 16 height 16
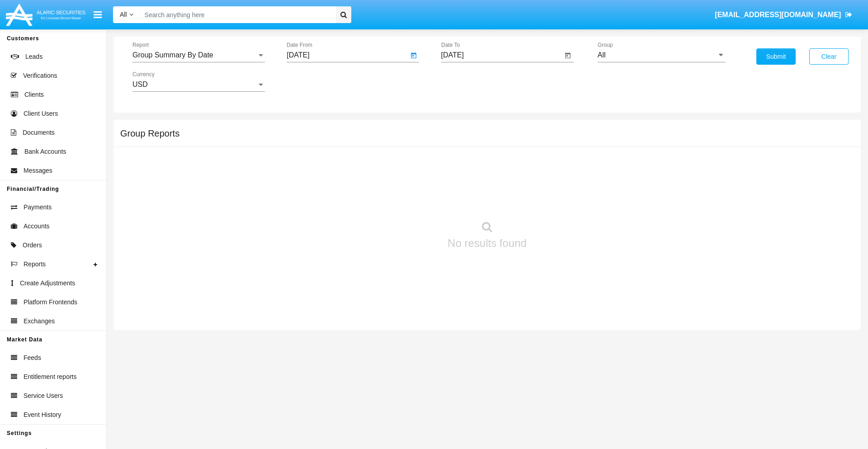
type input "[DATE]"
click at [501, 55] on input "[DATE]" at bounding box center [502, 55] width 122 height 8
click at [470, 81] on span "[DATE]" at bounding box center [463, 81] width 20 height 7
click at [494, 182] on div "2019" at bounding box center [494, 182] width 28 height 16
click at [462, 127] on div "JAN" at bounding box center [462, 127] width 28 height 16
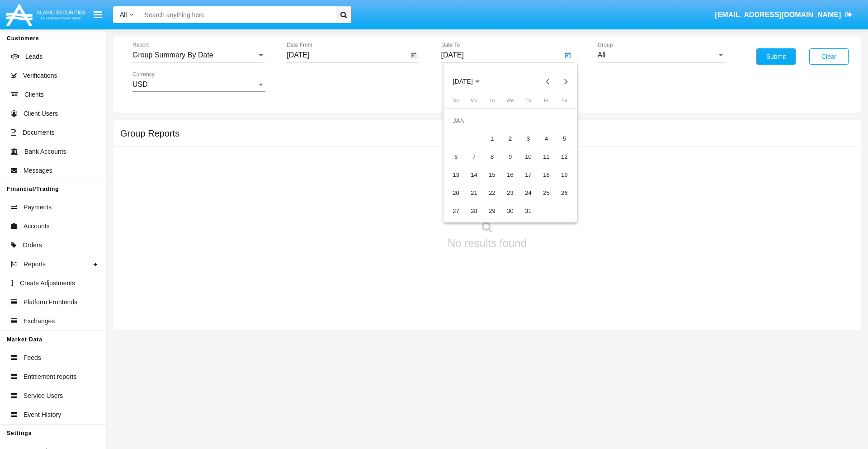
click at [492, 138] on div "1" at bounding box center [492, 139] width 16 height 16
type input "[DATE]"
click at [661, 55] on input "All" at bounding box center [661, 55] width 128 height 8
click at [630, 373] on span "Company AQA" at bounding box center [631, 377] width 48 height 8
type input "Company AQA"
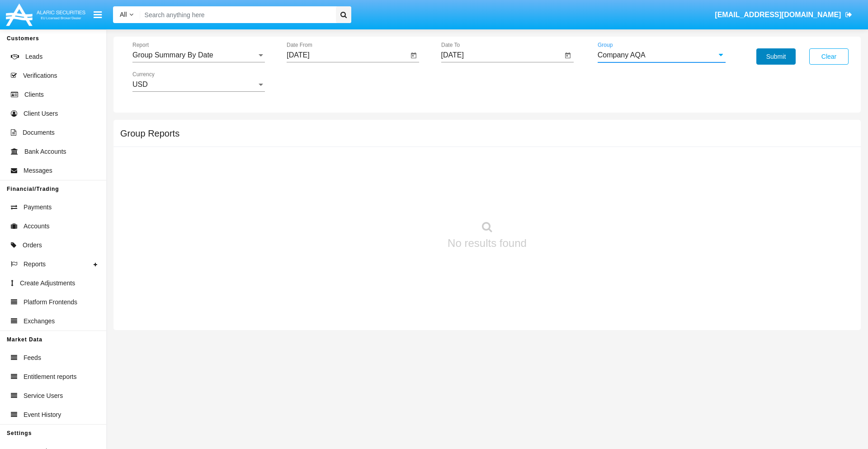
click at [775, 56] on button "Submit" at bounding box center [775, 56] width 39 height 16
click at [198, 55] on span "Report" at bounding box center [194, 55] width 124 height 8
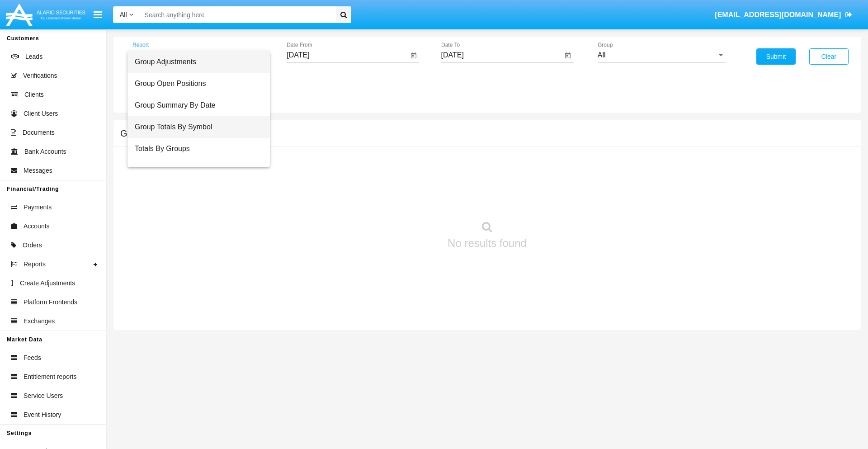
click at [195, 127] on span "Group Totals By Symbol" at bounding box center [199, 127] width 128 height 22
click at [347, 55] on input "[DATE]" at bounding box center [347, 55] width 122 height 8
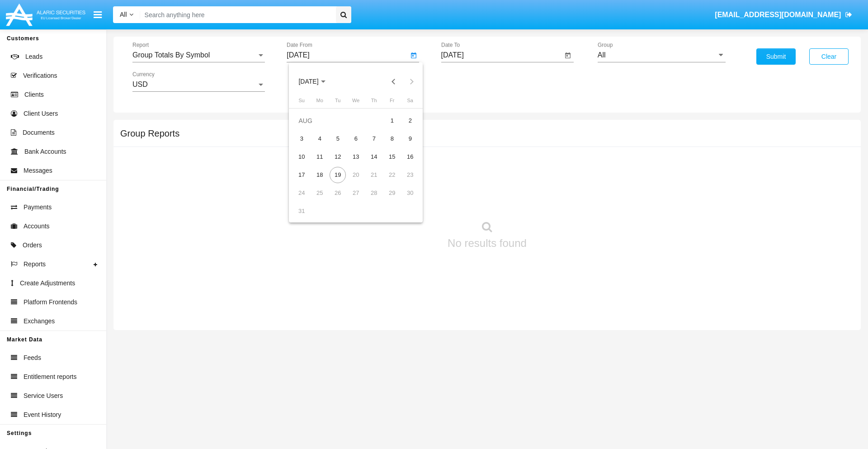
click at [316, 81] on span "[DATE]" at bounding box center [308, 81] width 20 height 7
click at [340, 182] on div "2019" at bounding box center [340, 182] width 28 height 16
click at [308, 127] on div "JAN" at bounding box center [308, 127] width 28 height 16
click at [338, 138] on div "1" at bounding box center [337, 139] width 16 height 16
type input "[DATE]"
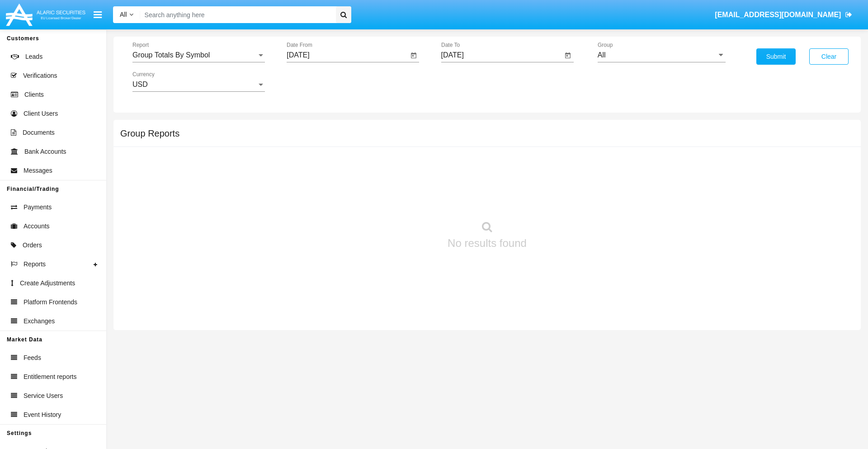
click at [501, 55] on input "[DATE]" at bounding box center [502, 55] width 122 height 8
click at [470, 81] on span "[DATE]" at bounding box center [463, 81] width 20 height 7
click at [494, 182] on div "2019" at bounding box center [494, 182] width 28 height 16
click at [462, 127] on div "JAN" at bounding box center [462, 127] width 28 height 16
click at [492, 138] on div "1" at bounding box center [492, 139] width 16 height 16
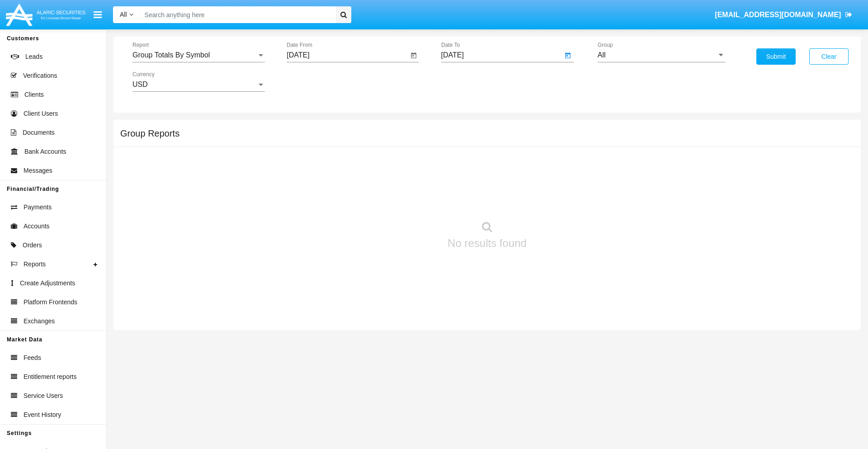
type input "[DATE]"
click at [661, 55] on input "All" at bounding box center [661, 55] width 128 height 8
click at [630, 373] on span "Company AQA" at bounding box center [631, 377] width 48 height 8
type input "Company AQA"
click at [775, 56] on button "Submit" at bounding box center [775, 56] width 39 height 16
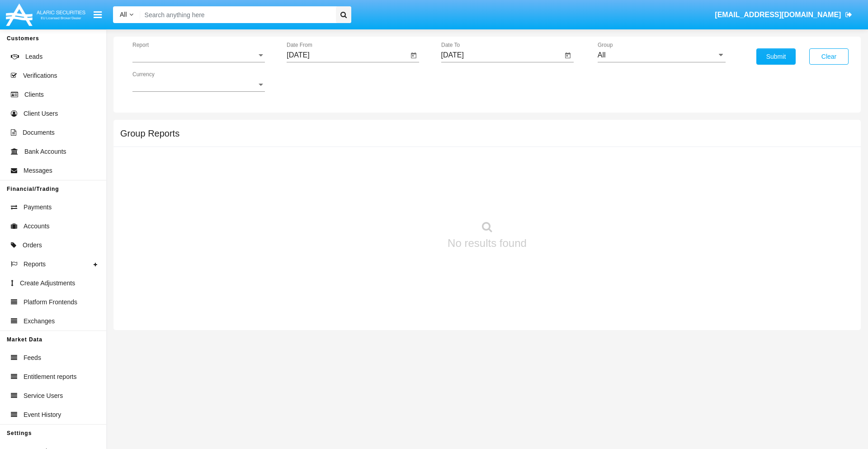
click at [198, 55] on span "Report" at bounding box center [194, 55] width 124 height 8
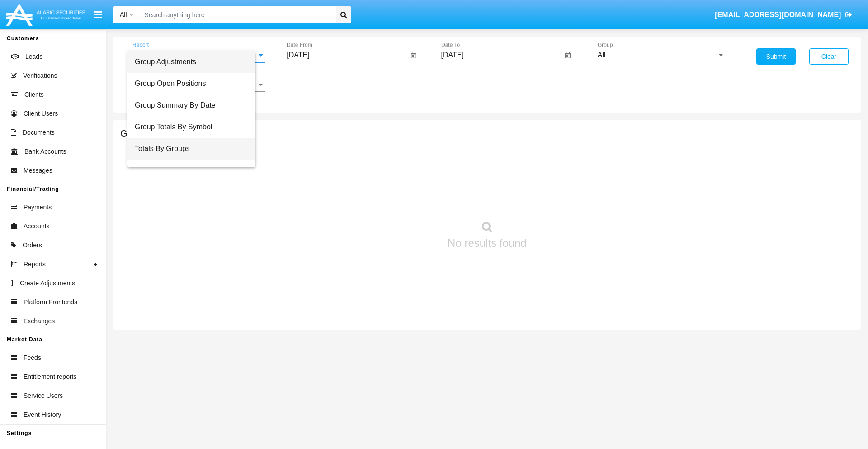
click at [195, 149] on span "Totals By Groups" at bounding box center [191, 149] width 113 height 22
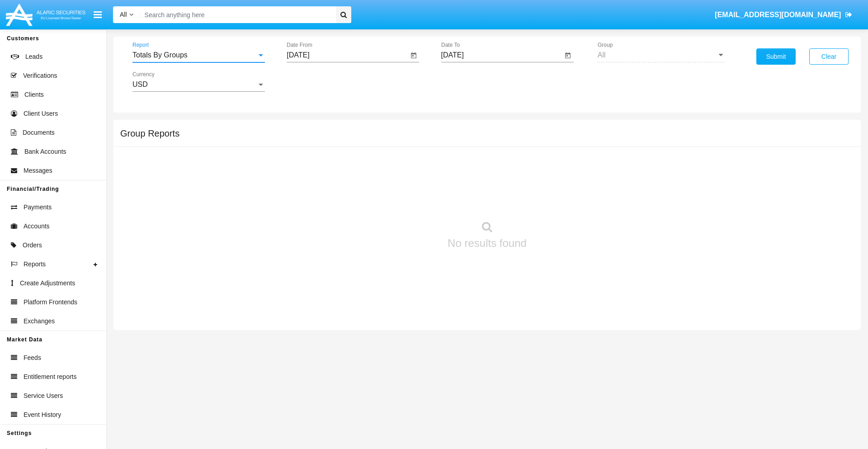
click at [347, 55] on input "[DATE]" at bounding box center [347, 55] width 122 height 8
click at [316, 81] on span "[DATE]" at bounding box center [308, 81] width 20 height 7
click at [340, 182] on div "2019" at bounding box center [340, 182] width 28 height 16
click at [308, 127] on div "JAN" at bounding box center [308, 127] width 28 height 16
click at [338, 138] on div "1" at bounding box center [337, 139] width 16 height 16
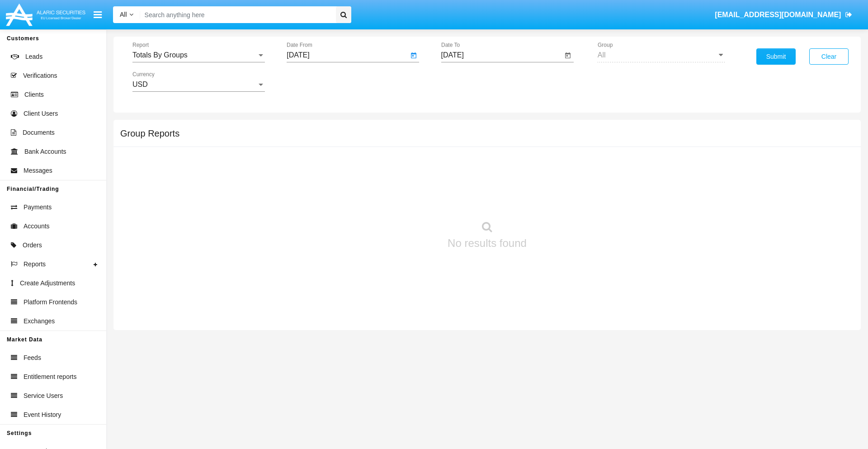
type input "01/01/19"
click at [501, 55] on input "[DATE]" at bounding box center [502, 55] width 122 height 8
click at [470, 81] on span "[DATE]" at bounding box center [463, 81] width 20 height 7
click at [494, 182] on div "2019" at bounding box center [494, 182] width 28 height 16
click at [462, 127] on div "JAN" at bounding box center [462, 127] width 28 height 16
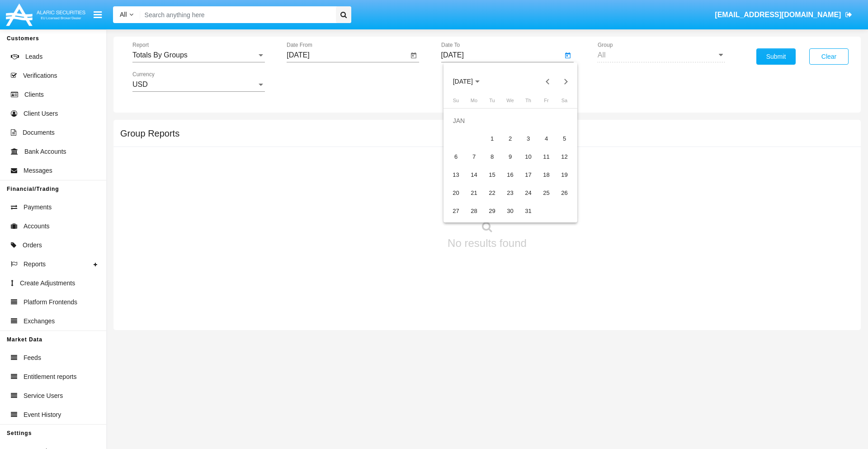
click at [492, 138] on div "1" at bounding box center [492, 139] width 16 height 16
type input "01/01/19"
click at [775, 56] on button "Submit" at bounding box center [775, 56] width 39 height 16
click at [198, 55] on span "Report" at bounding box center [194, 55] width 124 height 8
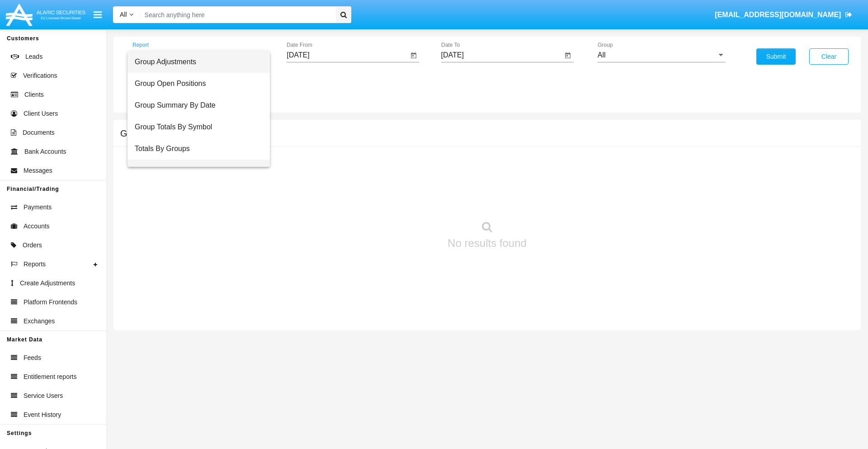
click at [195, 159] on span "Group Fees By Destination" at bounding box center [199, 170] width 128 height 22
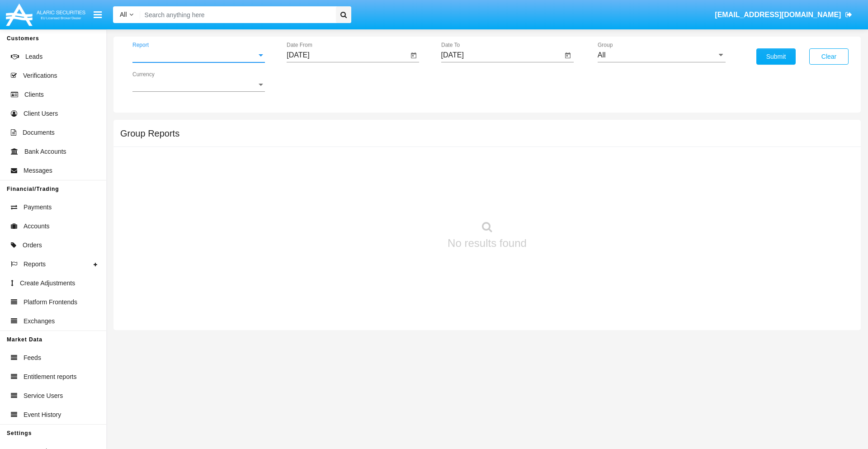
scroll to position [14, 0]
click at [347, 55] on input "[DATE]" at bounding box center [347, 55] width 122 height 8
click at [316, 81] on span "[DATE]" at bounding box center [308, 81] width 20 height 7
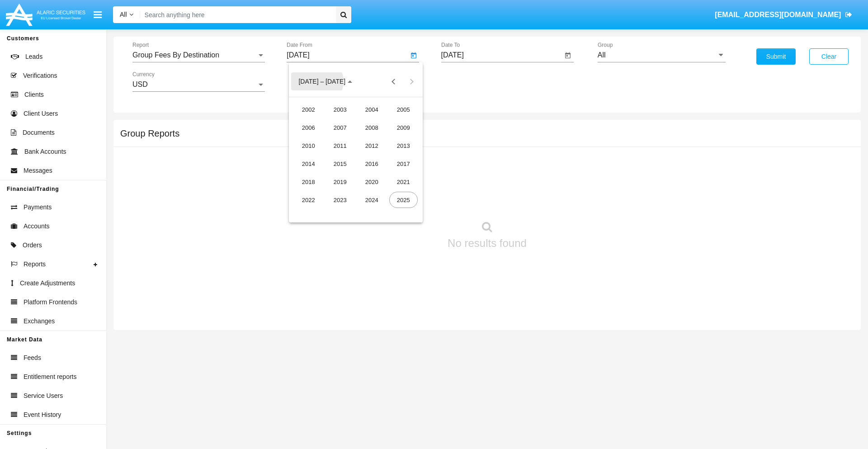
click at [340, 182] on div "2019" at bounding box center [340, 182] width 28 height 16
click at [308, 127] on div "JAN" at bounding box center [308, 127] width 28 height 16
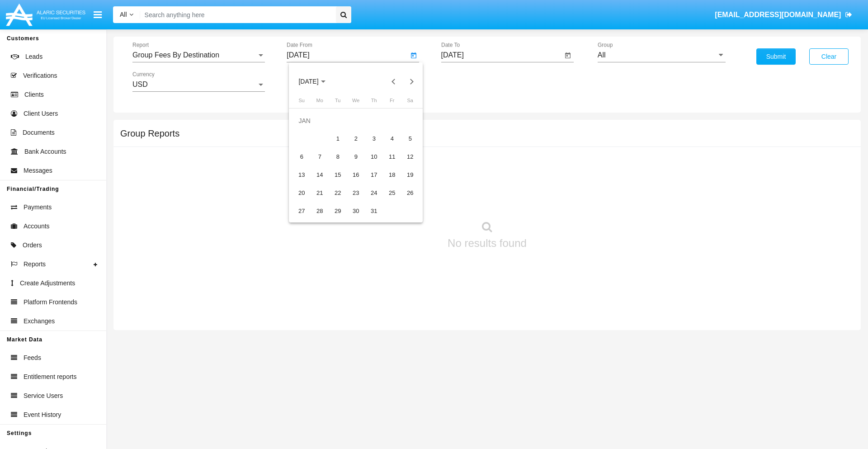
click at [338, 138] on div "1" at bounding box center [337, 139] width 16 height 16
type input "[DATE]"
click at [501, 55] on input "[DATE]" at bounding box center [502, 55] width 122 height 8
click at [470, 81] on span "[DATE]" at bounding box center [463, 81] width 20 height 7
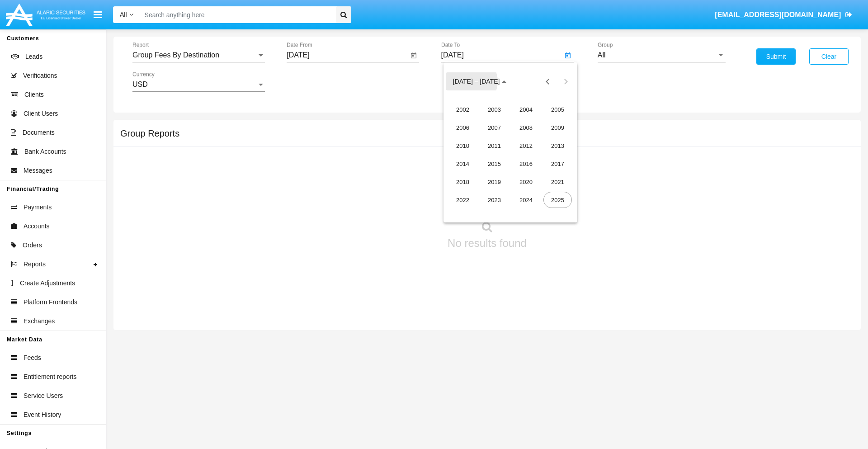
click at [494, 182] on div "2019" at bounding box center [494, 182] width 28 height 16
click at [462, 127] on div "JAN" at bounding box center [462, 127] width 28 height 16
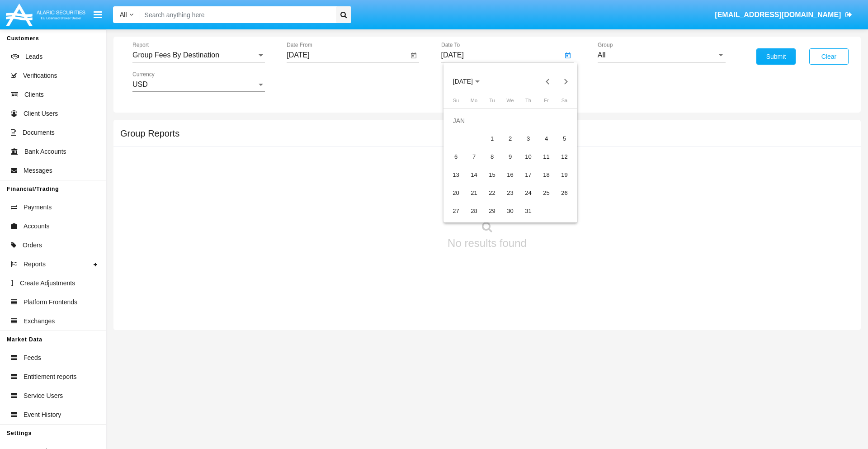
click at [492, 138] on div "1" at bounding box center [492, 139] width 16 height 16
type input "01/01/19"
click at [661, 55] on input "All" at bounding box center [661, 55] width 128 height 8
click at [630, 373] on span "Company AQA" at bounding box center [631, 377] width 48 height 8
type input "Company AQA"
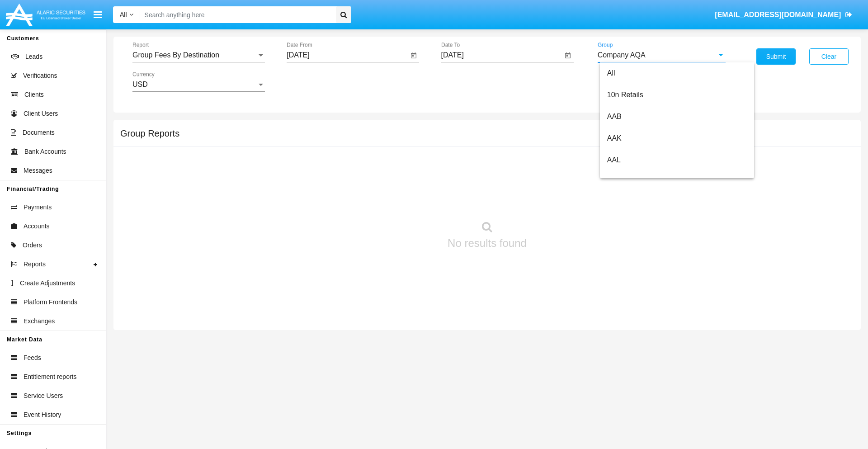
scroll to position [0, 0]
click at [775, 56] on button "Submit" at bounding box center [775, 56] width 39 height 16
click at [198, 55] on span "Report" at bounding box center [194, 55] width 124 height 8
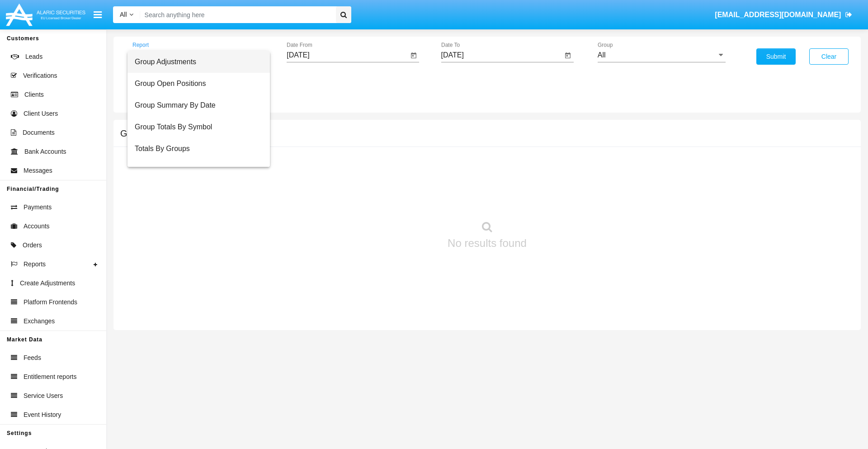
scroll to position [36, 0]
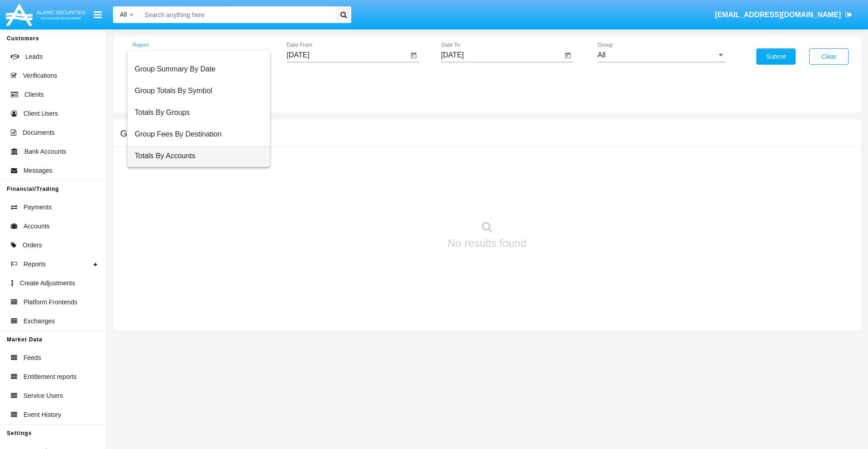
click at [195, 156] on span "Totals By Accounts" at bounding box center [199, 156] width 128 height 22
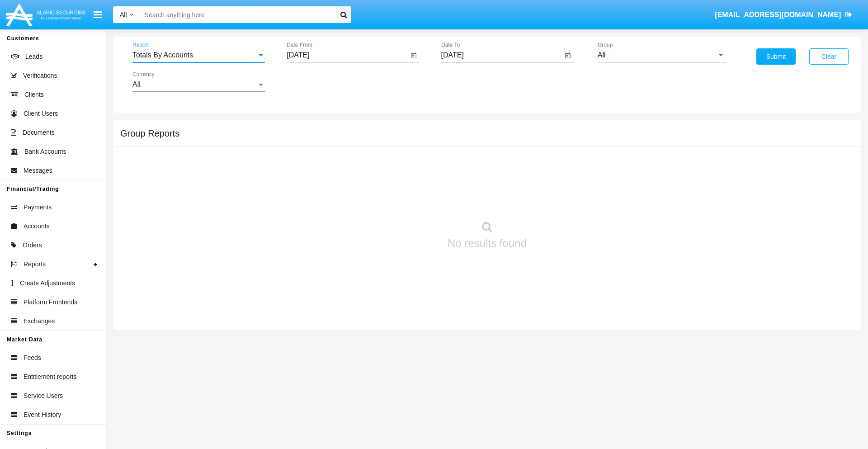
click at [347, 55] on input "[DATE]" at bounding box center [347, 55] width 122 height 8
click at [316, 81] on span "[DATE]" at bounding box center [308, 81] width 20 height 7
click at [340, 182] on div "2019" at bounding box center [340, 182] width 28 height 16
click at [308, 127] on div "JAN" at bounding box center [308, 127] width 28 height 16
click at [338, 138] on div "1" at bounding box center [337, 139] width 16 height 16
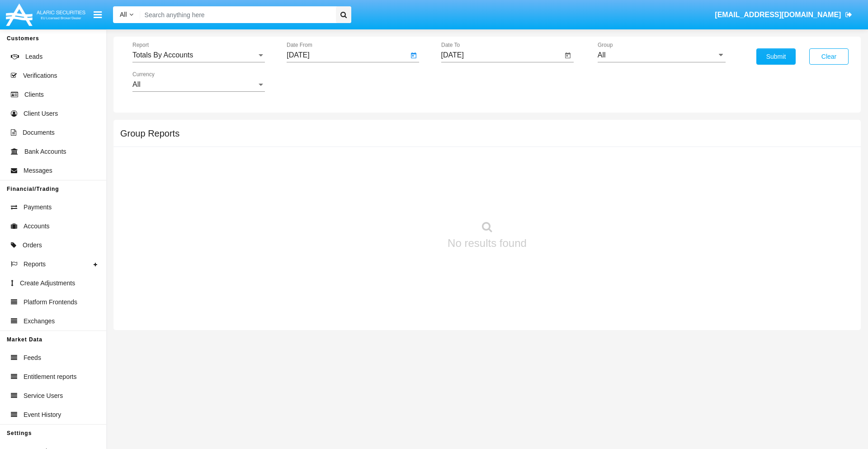
type input "[DATE]"
click at [501, 55] on input "[DATE]" at bounding box center [502, 55] width 122 height 8
click at [470, 81] on span "[DATE]" at bounding box center [463, 81] width 20 height 7
click at [494, 182] on div "2019" at bounding box center [494, 182] width 28 height 16
click at [462, 127] on div "JAN" at bounding box center [462, 127] width 28 height 16
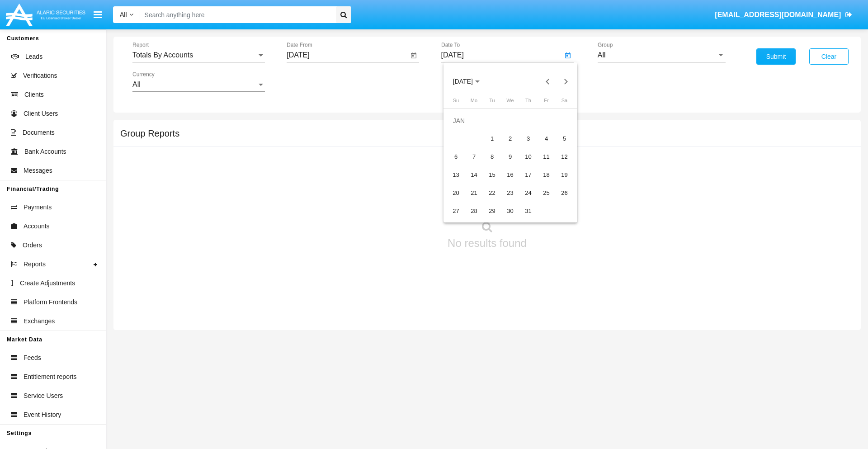
click at [492, 138] on div "1" at bounding box center [492, 139] width 16 height 16
type input "[DATE]"
click at [661, 55] on input "All" at bounding box center [661, 55] width 128 height 8
click at [630, 373] on span "Company AQA" at bounding box center [631, 377] width 48 height 8
type input "Company AQA"
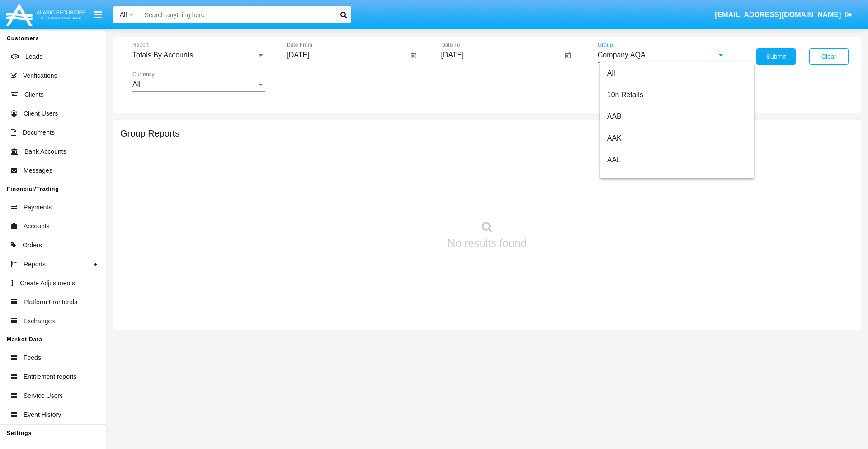
scroll to position [0, 0]
click at [775, 56] on button "Submit" at bounding box center [775, 56] width 39 height 16
click at [198, 55] on span "Report" at bounding box center [194, 55] width 124 height 8
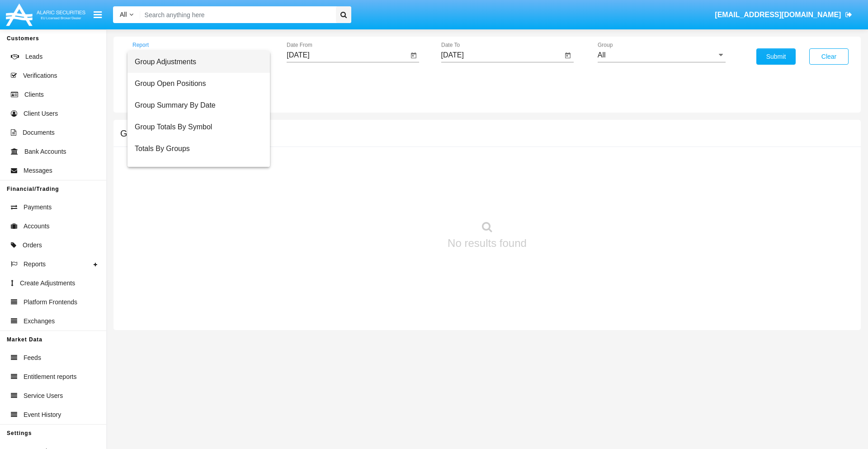
click at [195, 62] on span "Group Adjustments" at bounding box center [199, 62] width 128 height 22
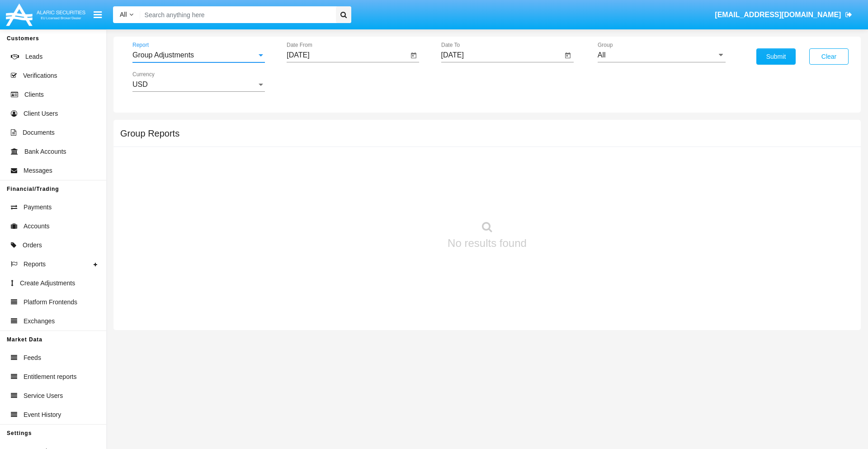
click at [347, 55] on input "[DATE]" at bounding box center [347, 55] width 122 height 8
click at [316, 81] on span "[DATE]" at bounding box center [308, 81] width 20 height 7
click at [403, 200] on div "2025" at bounding box center [403, 200] width 28 height 16
click at [308, 145] on div "MAY" at bounding box center [308, 145] width 28 height 16
click at [319, 174] on div "19" at bounding box center [319, 175] width 16 height 16
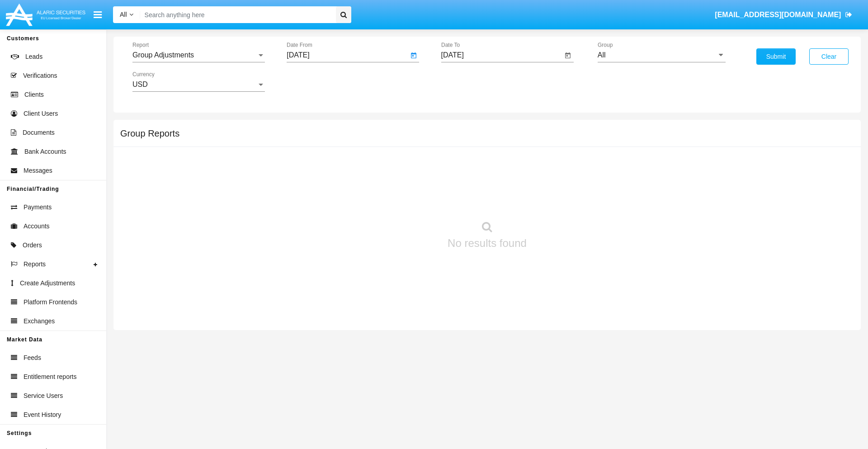
type input "[DATE]"
click at [501, 55] on input "[DATE]" at bounding box center [502, 55] width 122 height 8
click at [470, 81] on span "[DATE]" at bounding box center [463, 81] width 20 height 7
click at [557, 200] on div "2025" at bounding box center [557, 200] width 28 height 16
click at [557, 145] on div "AUG" at bounding box center [557, 145] width 28 height 16
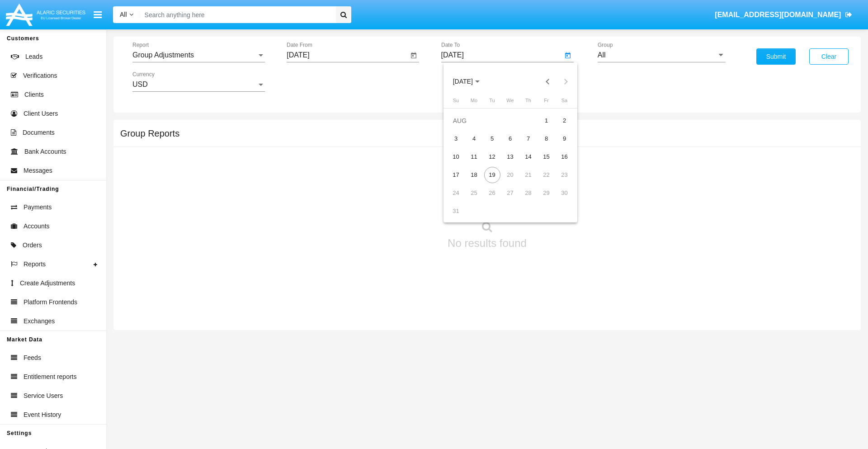
click at [492, 174] on div "19" at bounding box center [492, 175] width 16 height 16
type input "[DATE]"
click at [661, 55] on input "All" at bounding box center [661, 55] width 128 height 8
click at [630, 373] on span "Company AQA" at bounding box center [631, 377] width 48 height 8
type input "Company AQA"
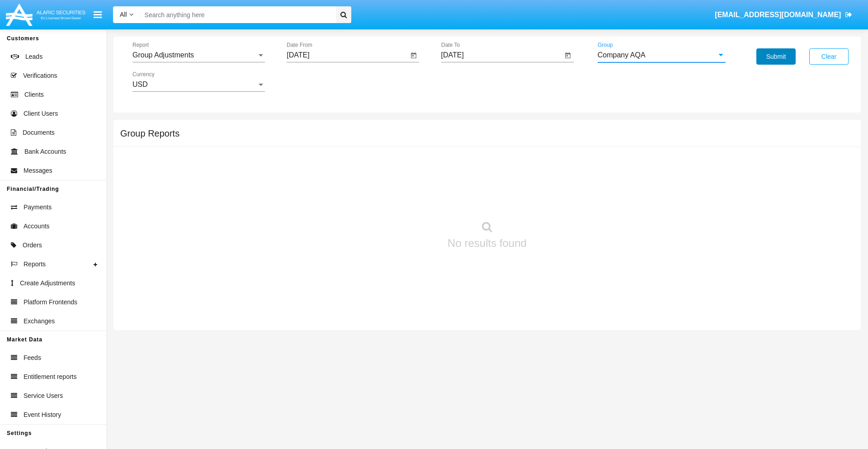
click at [775, 56] on button "Submit" at bounding box center [775, 56] width 39 height 16
click at [198, 55] on span "Report" at bounding box center [194, 55] width 124 height 8
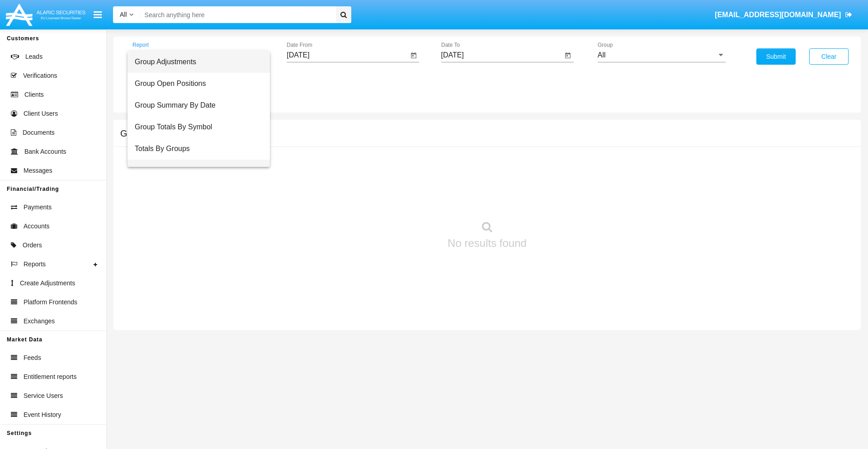
click at [195, 159] on span "Group Fees By Destination" at bounding box center [199, 170] width 128 height 22
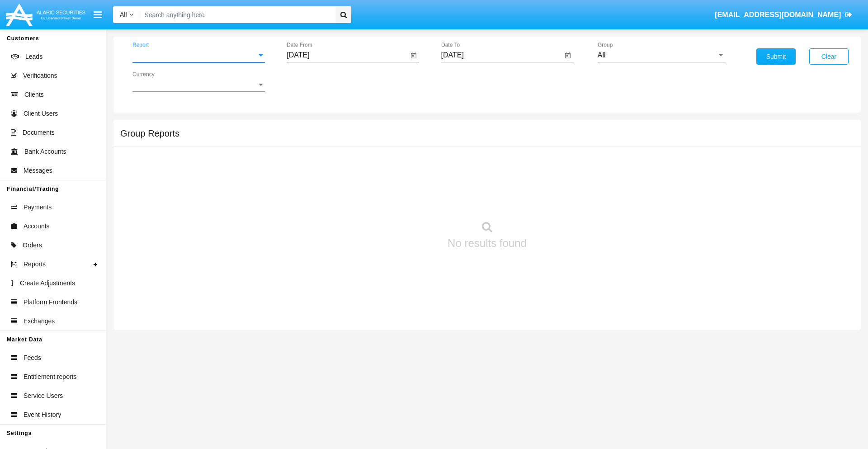
scroll to position [14, 0]
click at [347, 55] on input "[DATE]" at bounding box center [347, 55] width 122 height 8
click at [316, 81] on span "[DATE]" at bounding box center [308, 81] width 20 height 7
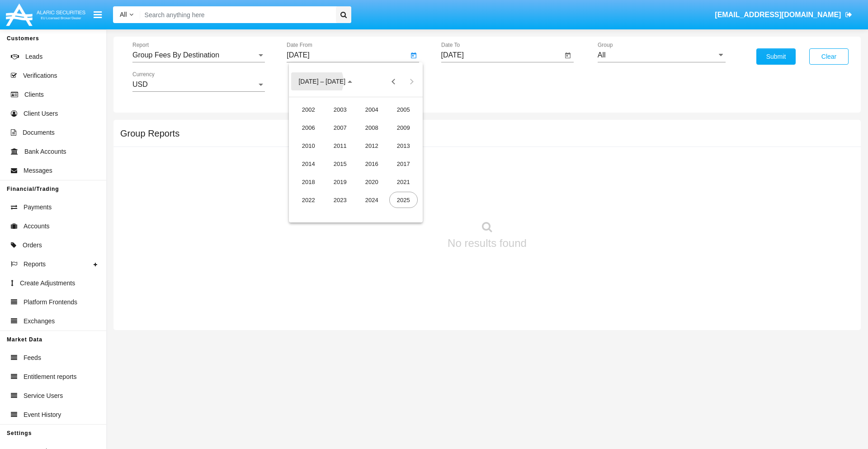
click at [403, 200] on div "2025" at bounding box center [403, 200] width 28 height 16
click at [340, 145] on div "JUN" at bounding box center [340, 145] width 28 height 16
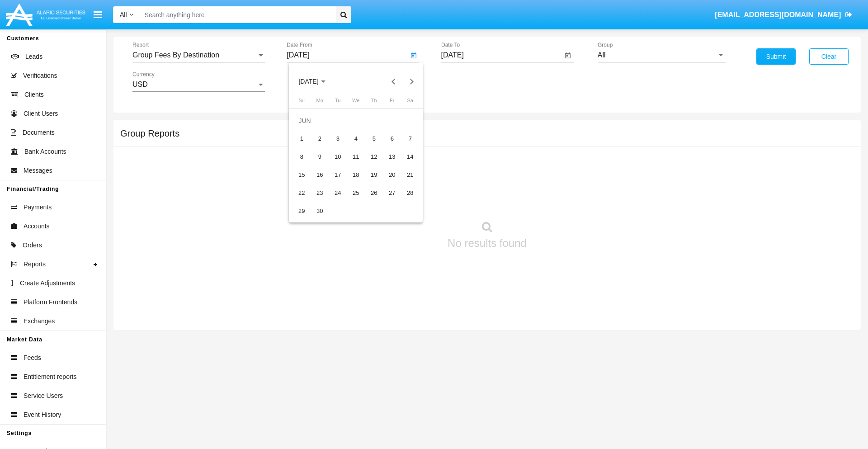
click at [374, 174] on div "19" at bounding box center [374, 175] width 16 height 16
type input "06/19/25"
click at [501, 55] on input "[DATE]" at bounding box center [502, 55] width 122 height 8
click at [470, 81] on span "[DATE]" at bounding box center [463, 81] width 20 height 7
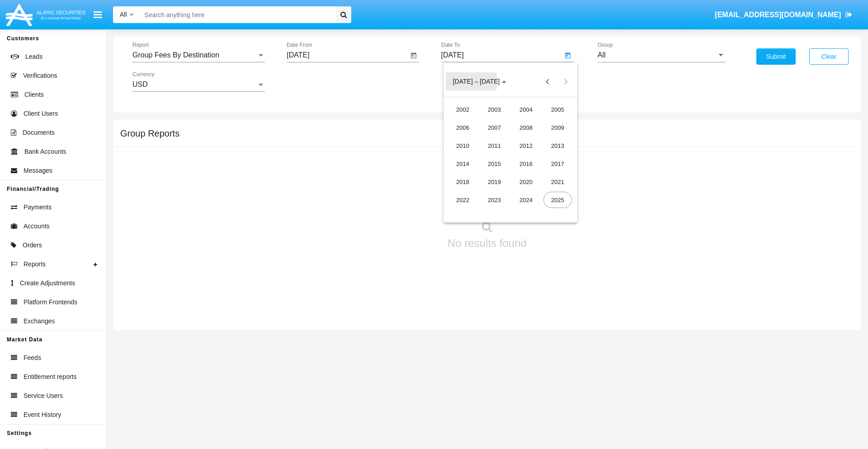
click at [557, 200] on div "2025" at bounding box center [557, 200] width 28 height 16
click at [557, 145] on div "AUG" at bounding box center [557, 145] width 28 height 16
click at [492, 174] on div "19" at bounding box center [492, 175] width 16 height 16
type input "[DATE]"
click at [661, 55] on input "All" at bounding box center [661, 55] width 128 height 8
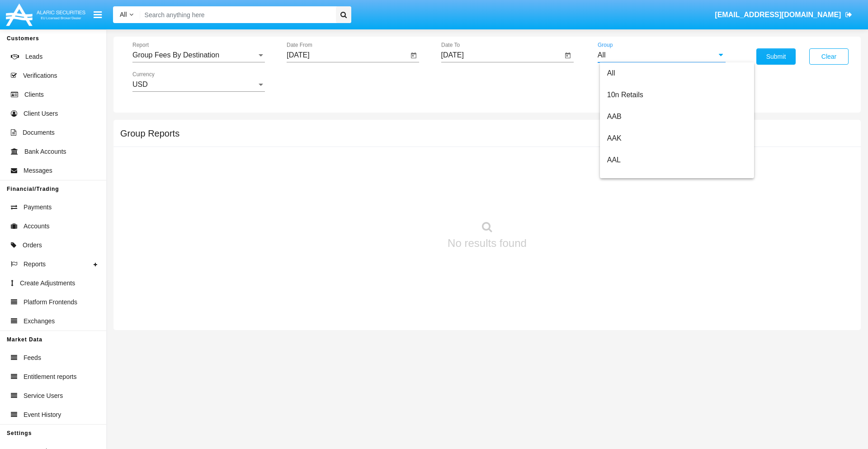
scroll to position [484, 0]
click at [636, 174] on span "Hammer Web Lite" at bounding box center [636, 174] width 58 height 8
type input "Hammer Web Lite"
click at [775, 56] on button "Submit" at bounding box center [775, 56] width 39 height 16
click at [198, 55] on span "Report" at bounding box center [194, 55] width 124 height 8
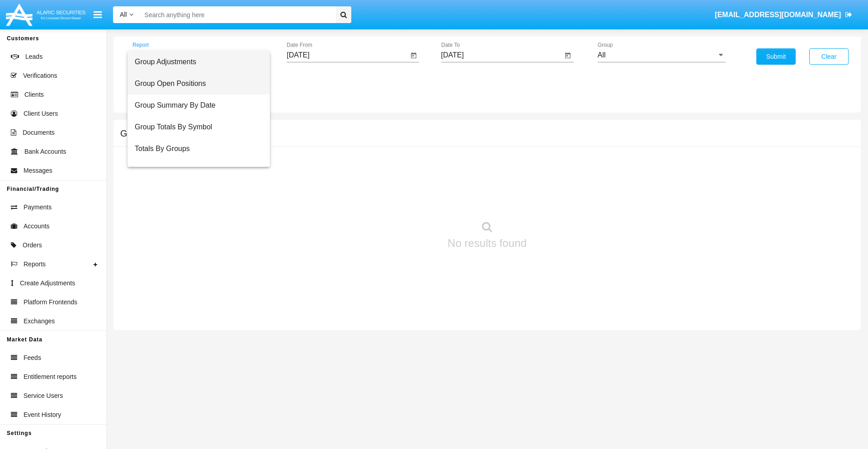
click at [195, 84] on span "Group Open Positions" at bounding box center [199, 84] width 128 height 22
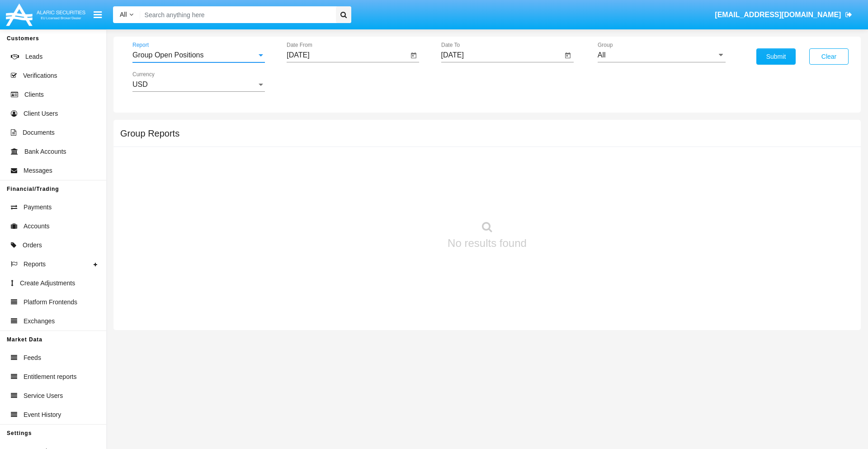
click at [347, 55] on input "[DATE]" at bounding box center [347, 55] width 122 height 8
click at [316, 81] on span "[DATE]" at bounding box center [308, 81] width 20 height 7
click at [403, 200] on div "2025" at bounding box center [403, 200] width 28 height 16
click at [371, 145] on div "[DATE]" at bounding box center [371, 145] width 28 height 16
click at [410, 174] on div "19" at bounding box center [410, 175] width 16 height 16
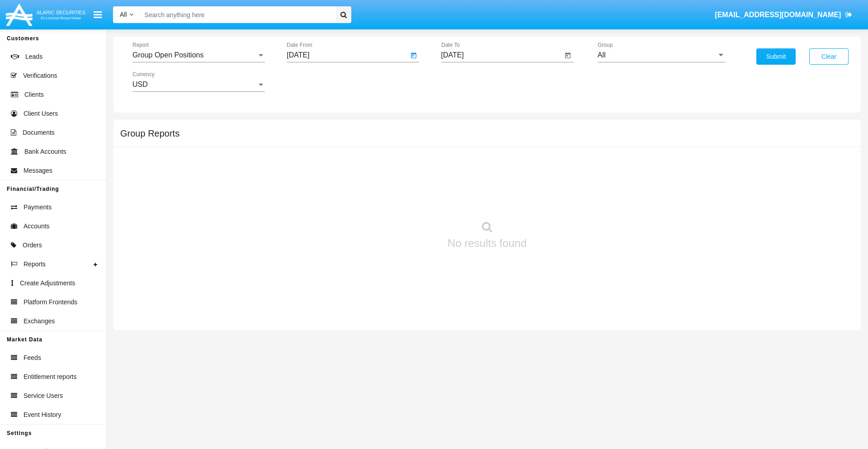
type input "[DATE]"
click at [501, 55] on input "[DATE]" at bounding box center [502, 55] width 122 height 8
click at [470, 81] on span "[DATE]" at bounding box center [463, 81] width 20 height 7
click at [557, 200] on div "2025" at bounding box center [557, 200] width 28 height 16
click at [557, 145] on div "AUG" at bounding box center [557, 145] width 28 height 16
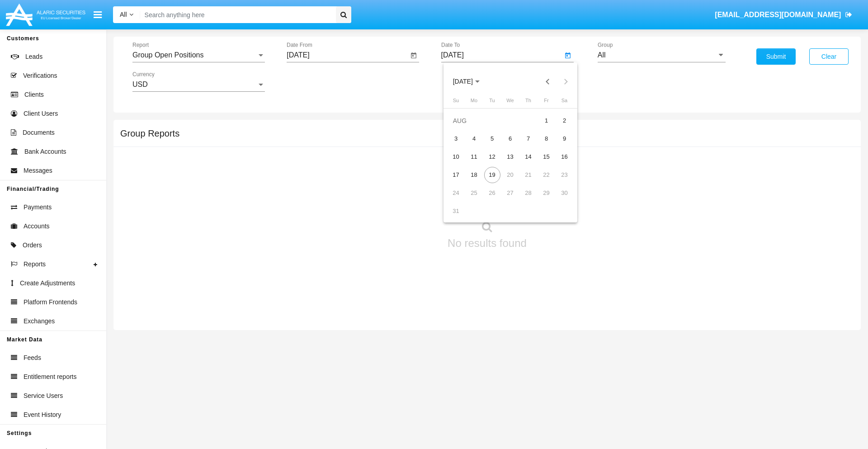
click at [492, 174] on div "19" at bounding box center [492, 175] width 16 height 16
type input "[DATE]"
click at [661, 55] on input "All" at bounding box center [661, 55] width 128 height 8
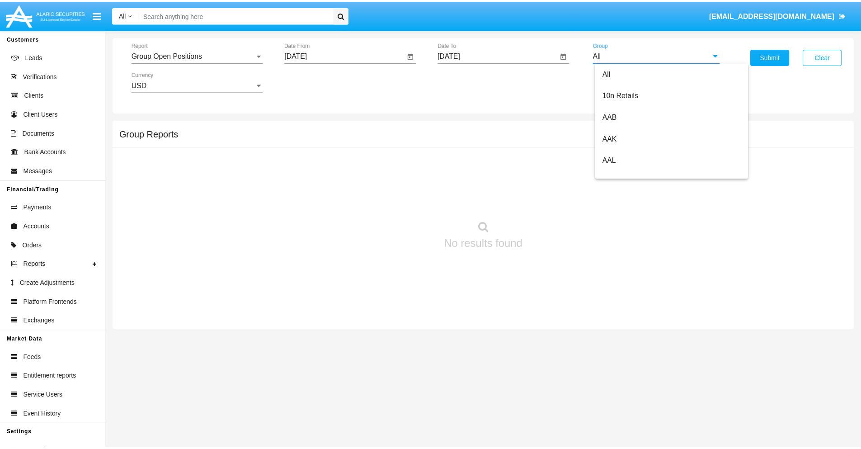
scroll to position [484, 0]
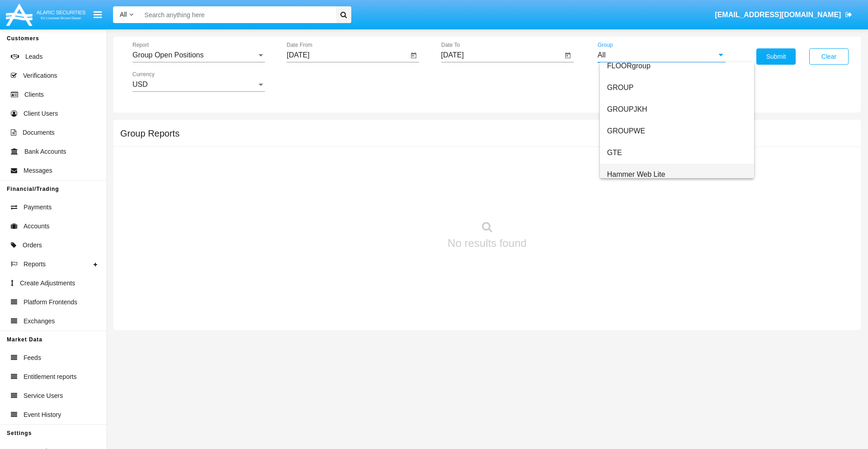
click at [636, 174] on span "Hammer Web Lite" at bounding box center [636, 174] width 58 height 8
type input "Hammer Web Lite"
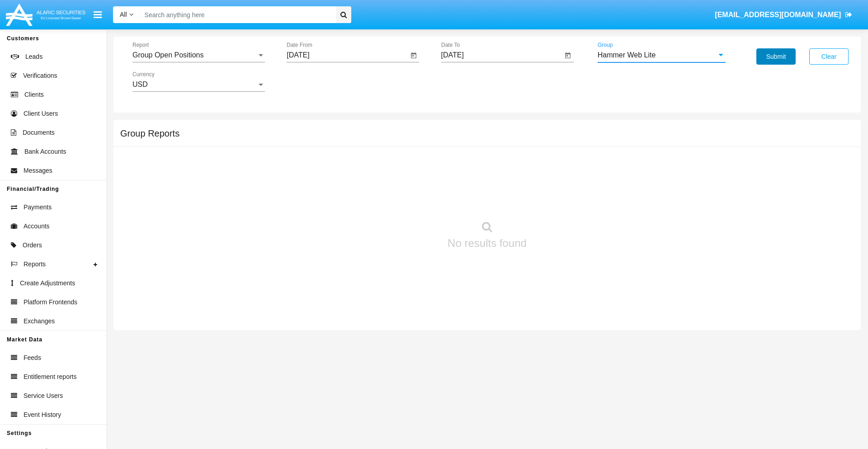
click at [775, 56] on button "Submit" at bounding box center [775, 56] width 39 height 16
click at [198, 55] on span "Report" at bounding box center [194, 55] width 124 height 8
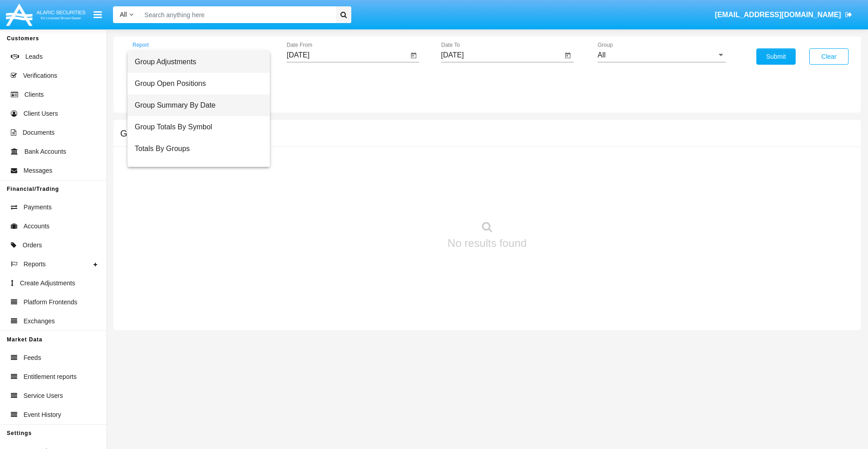
click at [195, 105] on span "Group Summary By Date" at bounding box center [199, 105] width 128 height 22
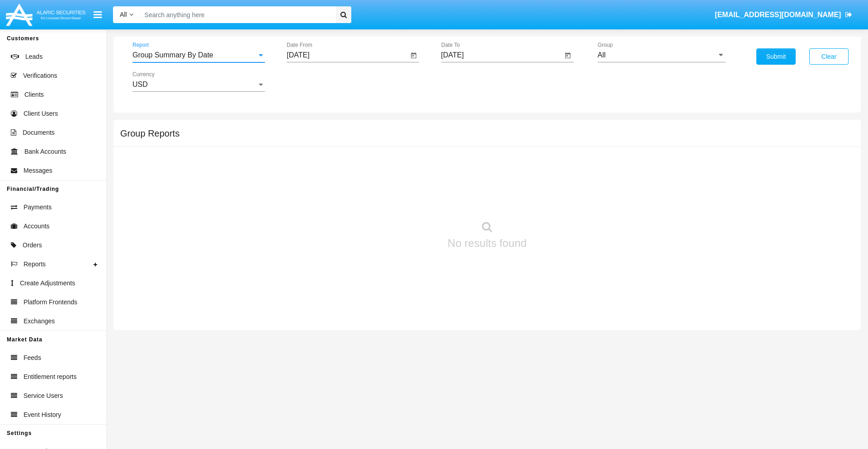
click at [347, 55] on input "[DATE]" at bounding box center [347, 55] width 122 height 8
click at [316, 81] on span "[DATE]" at bounding box center [308, 81] width 20 height 7
click at [403, 200] on div "2025" at bounding box center [403, 200] width 28 height 16
click at [371, 145] on div "[DATE]" at bounding box center [371, 145] width 28 height 16
click at [410, 174] on div "19" at bounding box center [410, 175] width 16 height 16
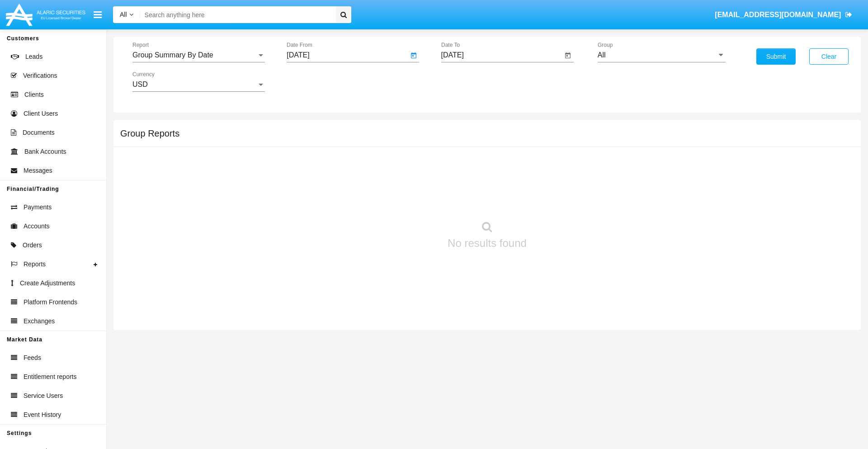
type input "[DATE]"
click at [501, 55] on input "[DATE]" at bounding box center [502, 55] width 122 height 8
click at [470, 81] on span "[DATE]" at bounding box center [463, 81] width 20 height 7
click at [557, 200] on div "2025" at bounding box center [557, 200] width 28 height 16
click at [557, 145] on div "AUG" at bounding box center [557, 145] width 28 height 16
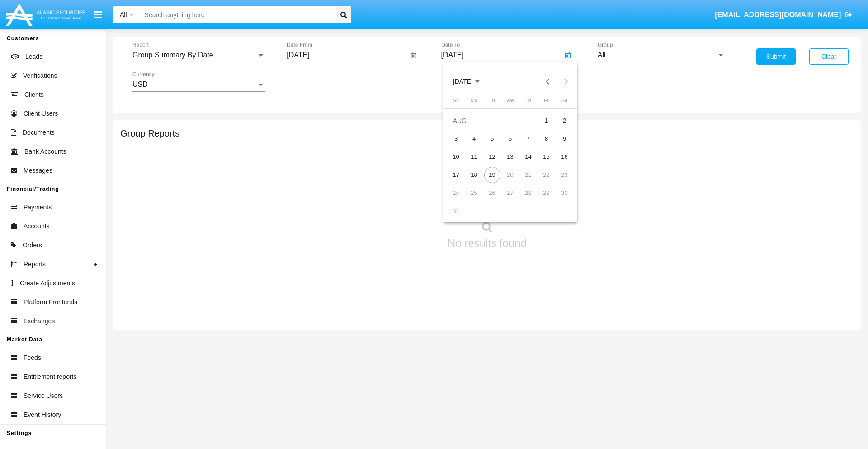
click at [492, 174] on div "19" at bounding box center [492, 175] width 16 height 16
type input "[DATE]"
click at [661, 55] on input "All" at bounding box center [661, 55] width 128 height 8
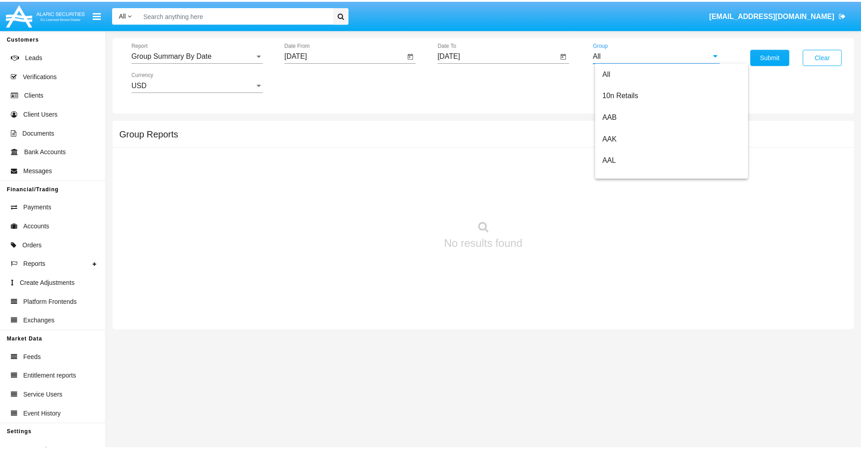
scroll to position [484, 0]
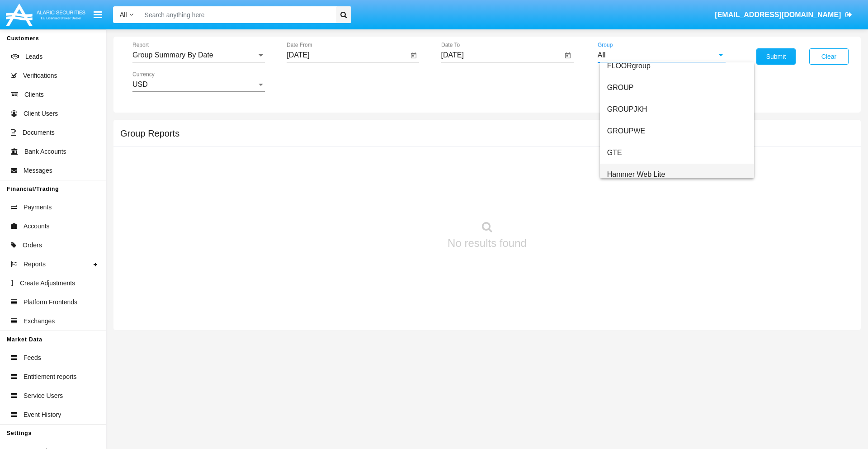
click at [636, 174] on span "Hammer Web Lite" at bounding box center [636, 174] width 58 height 8
type input "Hammer Web Lite"
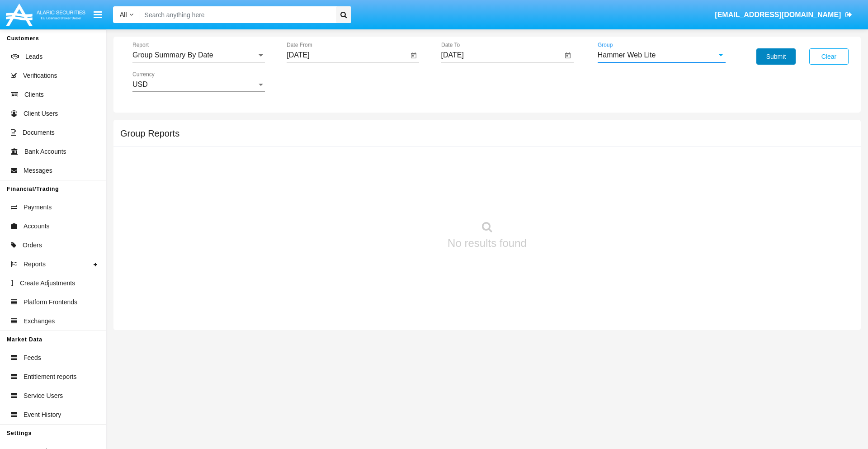
click at [775, 56] on button "Submit" at bounding box center [775, 56] width 39 height 16
click at [198, 55] on span "Report" at bounding box center [194, 55] width 124 height 8
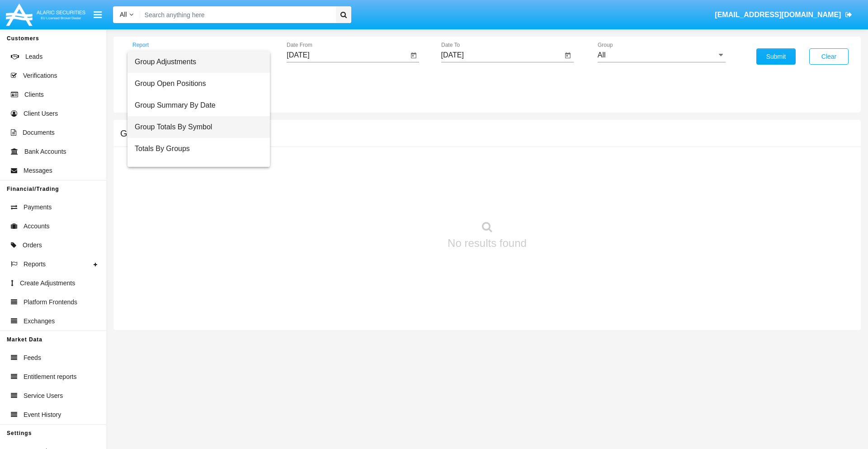
click at [195, 127] on span "Group Totals By Symbol" at bounding box center [199, 127] width 128 height 22
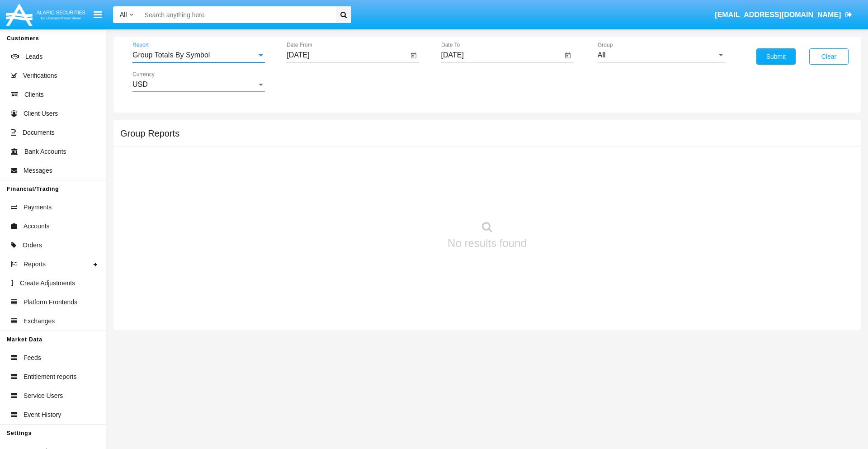
click at [347, 55] on input "[DATE]" at bounding box center [347, 55] width 122 height 8
click at [316, 81] on span "[DATE]" at bounding box center [308, 81] width 20 height 7
click at [403, 200] on div "2025" at bounding box center [403, 200] width 28 height 16
click at [371, 145] on div "[DATE]" at bounding box center [371, 145] width 28 height 16
click at [410, 174] on div "19" at bounding box center [410, 175] width 16 height 16
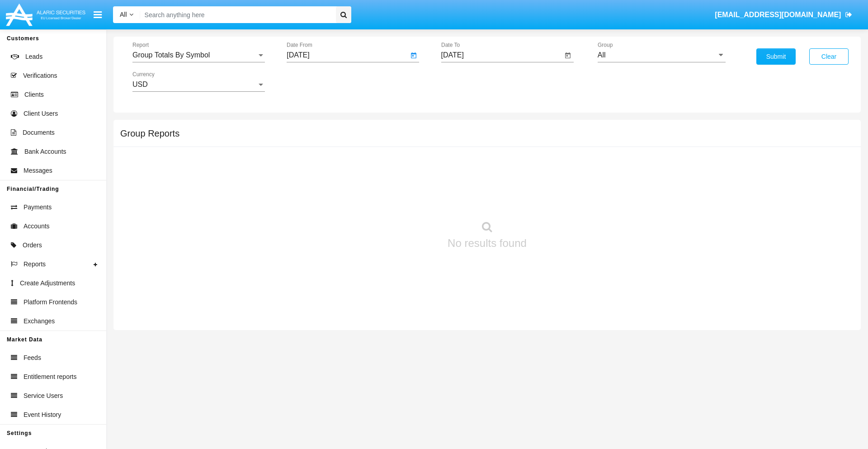
type input "07/19/25"
click at [501, 55] on input "[DATE]" at bounding box center [502, 55] width 122 height 8
click at [470, 81] on span "AUG 2025" at bounding box center [463, 81] width 20 height 7
click at [557, 200] on div "2025" at bounding box center [557, 200] width 28 height 16
click at [557, 145] on div "AUG" at bounding box center [557, 145] width 28 height 16
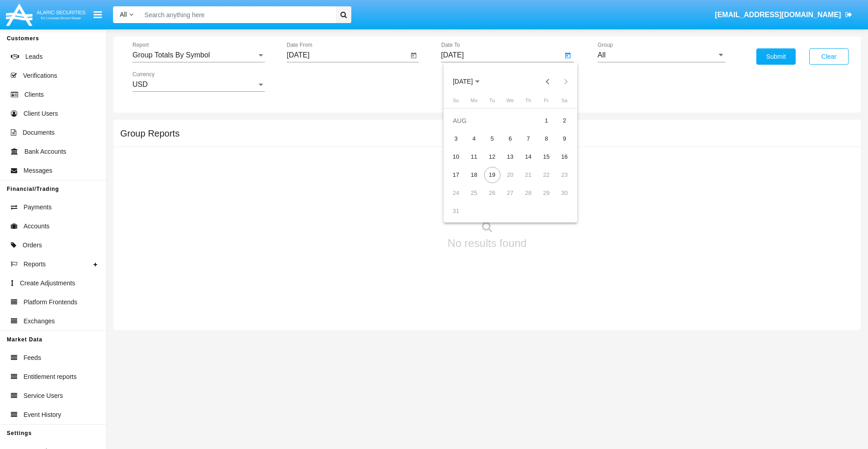
click at [492, 174] on div "19" at bounding box center [492, 175] width 16 height 16
type input "08/19/25"
click at [661, 55] on input "All" at bounding box center [661, 55] width 128 height 8
type input "Hammer Web Lite"
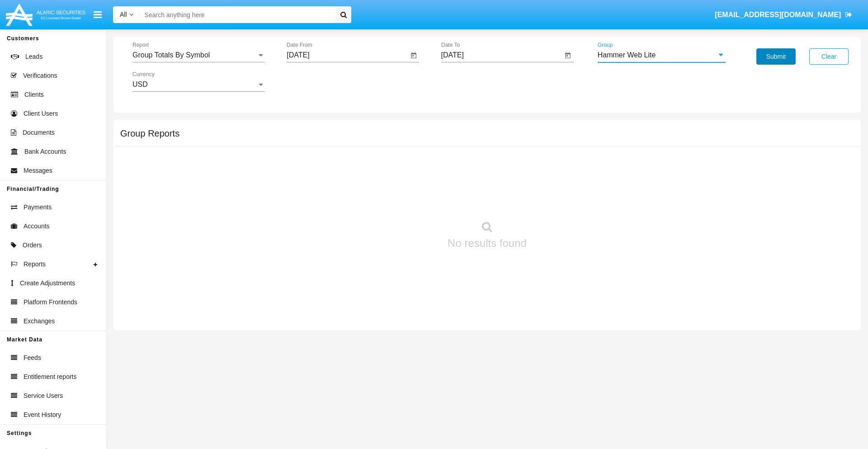
click at [775, 56] on button "Submit" at bounding box center [775, 56] width 39 height 16
click at [198, 55] on span "Report" at bounding box center [194, 55] width 124 height 8
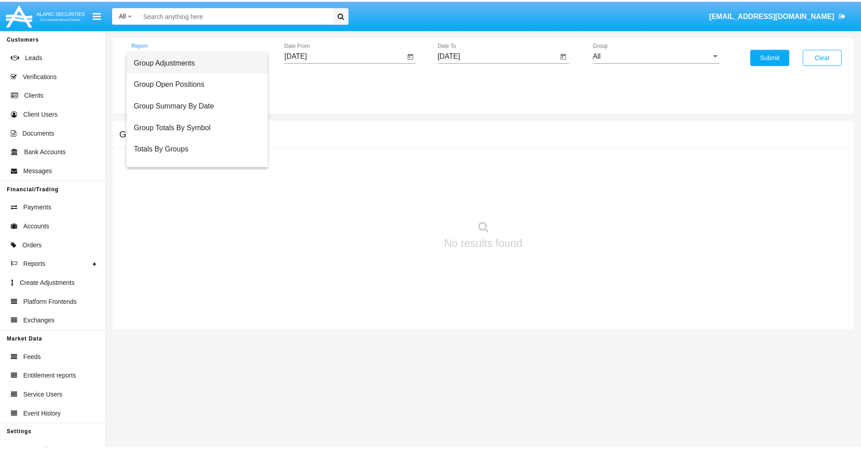
scroll to position [36, 0]
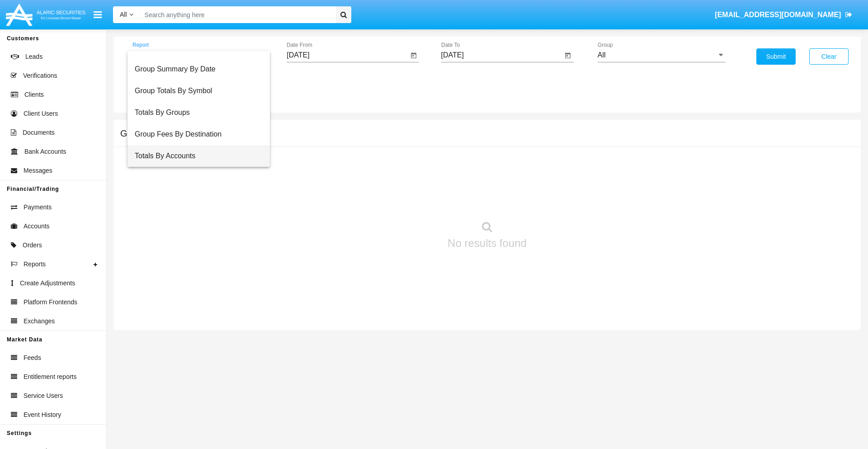
click at [195, 156] on span "Totals By Accounts" at bounding box center [199, 156] width 128 height 22
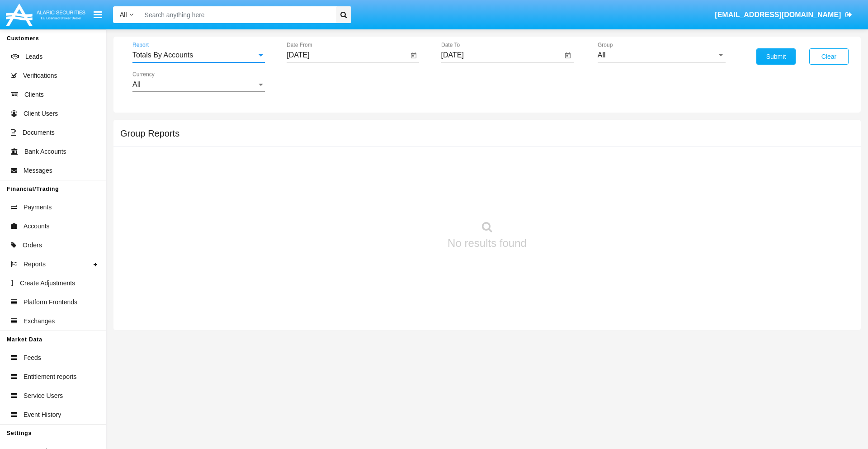
click at [347, 55] on input "[DATE]" at bounding box center [347, 55] width 122 height 8
click at [316, 81] on span "[DATE]" at bounding box center [308, 81] width 20 height 7
click at [403, 200] on div "2025" at bounding box center [403, 200] width 28 height 16
click at [403, 145] on div "AUG" at bounding box center [403, 145] width 28 height 16
click at [319, 138] on div "4" at bounding box center [319, 139] width 16 height 16
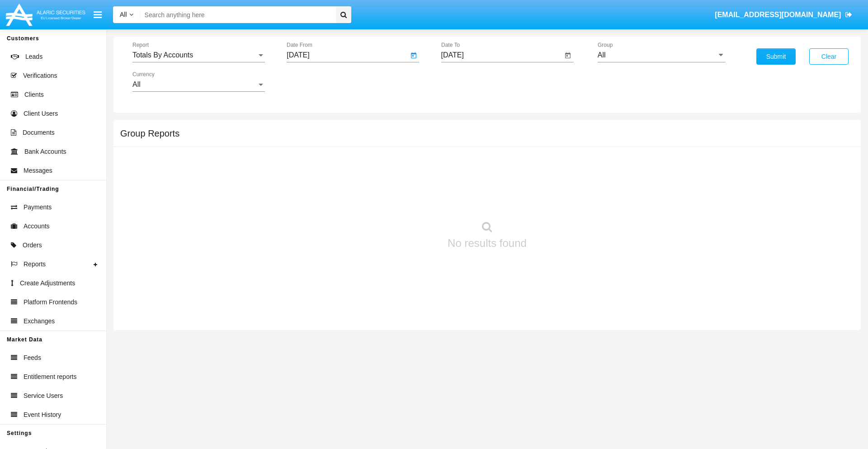
type input "[DATE]"
click at [501, 55] on input "[DATE]" at bounding box center [502, 55] width 122 height 8
click at [470, 81] on span "AUG 2025" at bounding box center [463, 81] width 20 height 7
click at [557, 200] on div "2025" at bounding box center [557, 200] width 28 height 16
click at [557, 145] on div "AUG" at bounding box center [557, 145] width 28 height 16
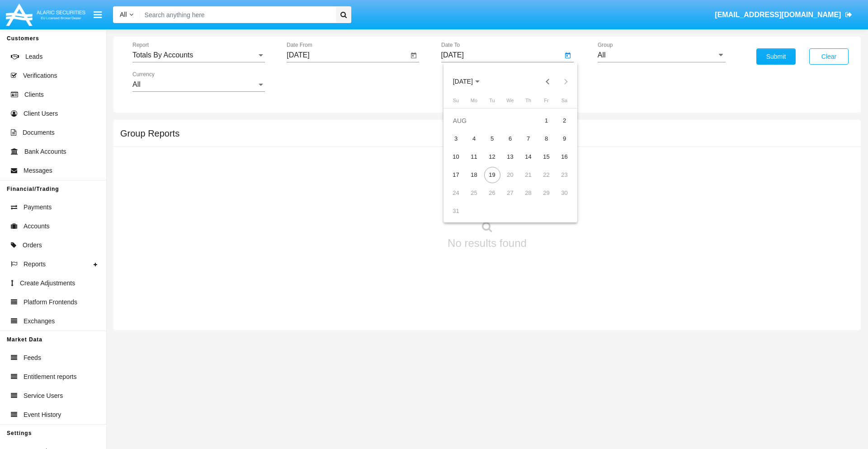
click at [492, 174] on div "19" at bounding box center [492, 175] width 16 height 16
type input "08/19/25"
click at [661, 55] on input "All" at bounding box center [661, 55] width 128 height 8
type input "Hammer Web Lite"
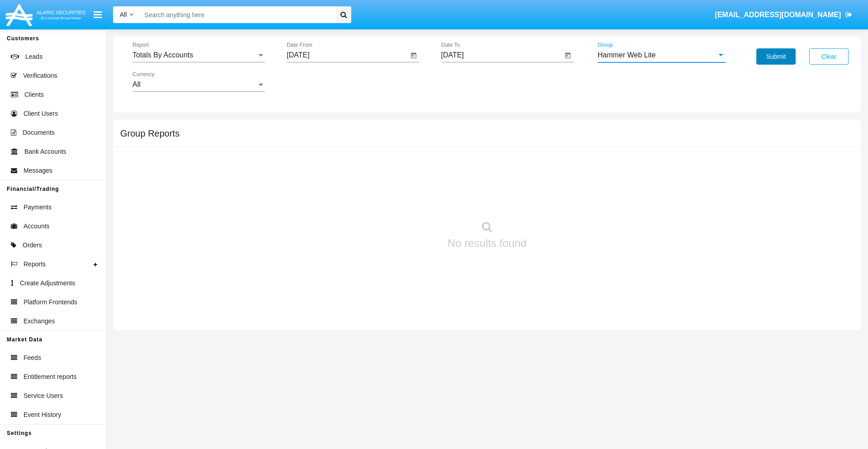
click at [775, 56] on button "Submit" at bounding box center [775, 56] width 39 height 16
click at [198, 55] on span "Report" at bounding box center [194, 55] width 124 height 8
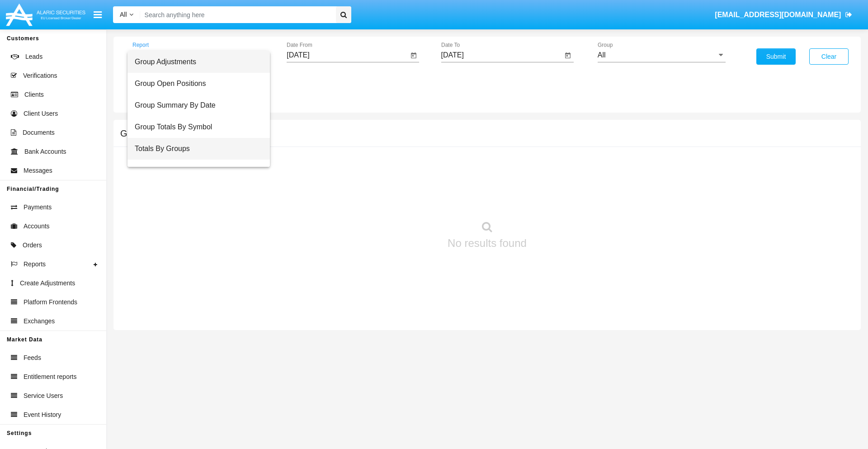
click at [195, 149] on span "Totals By Groups" at bounding box center [199, 149] width 128 height 22
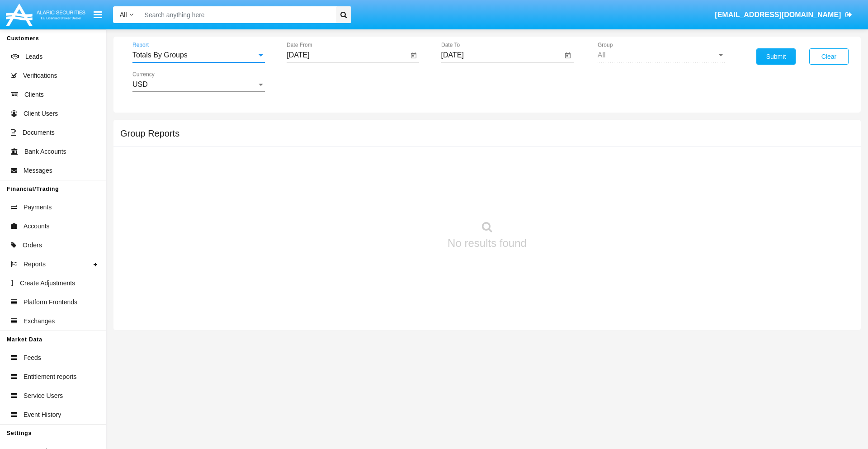
click at [347, 55] on input "[DATE]" at bounding box center [347, 55] width 122 height 8
click at [316, 81] on span "[DATE]" at bounding box center [308, 81] width 20 height 7
click at [403, 200] on div "2025" at bounding box center [403, 200] width 28 height 16
click at [403, 145] on div "AUG" at bounding box center [403, 145] width 28 height 16
click at [319, 138] on div "4" at bounding box center [319, 139] width 16 height 16
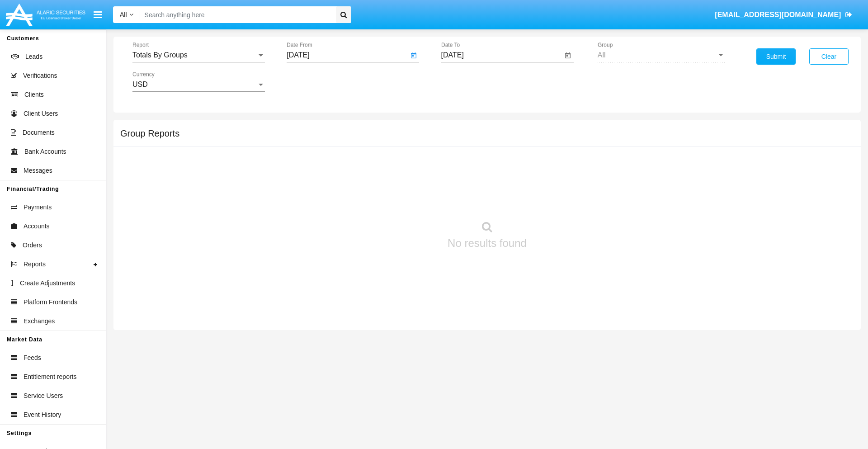
type input "[DATE]"
click at [501, 55] on input "[DATE]" at bounding box center [502, 55] width 122 height 8
click at [470, 81] on span "AUG 2025" at bounding box center [463, 81] width 20 height 7
click at [557, 200] on div "2025" at bounding box center [557, 200] width 28 height 16
click at [557, 145] on div "AUG" at bounding box center [557, 145] width 28 height 16
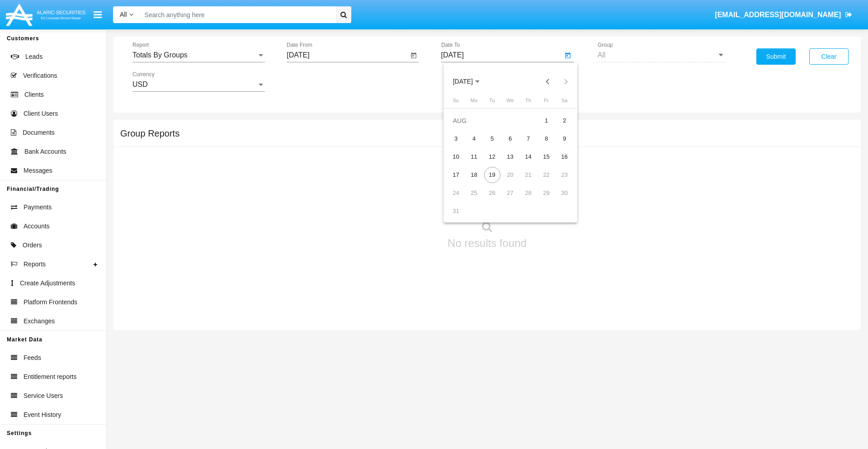
click at [492, 174] on div "19" at bounding box center [492, 175] width 16 height 16
type input "08/19/25"
click at [775, 56] on button "Submit" at bounding box center [775, 56] width 39 height 16
click at [198, 55] on span "Report" at bounding box center [194, 55] width 124 height 8
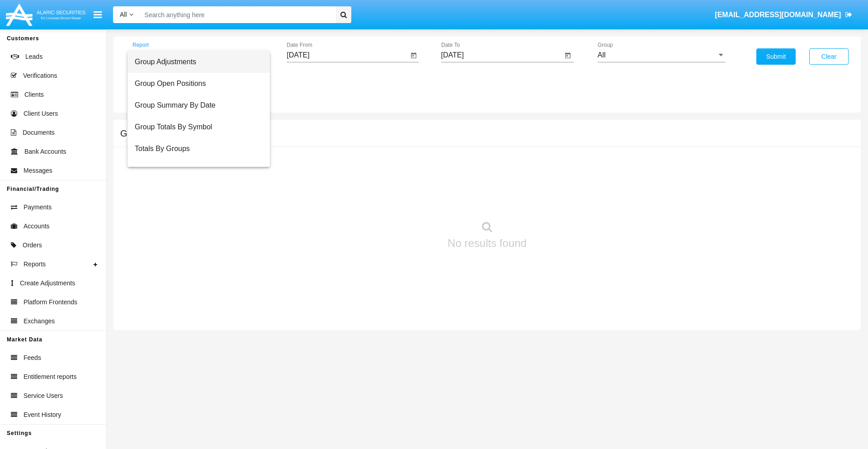
click at [195, 62] on span "Group Adjustments" at bounding box center [199, 62] width 128 height 22
click at [661, 55] on input "All" at bounding box center [661, 55] width 128 height 8
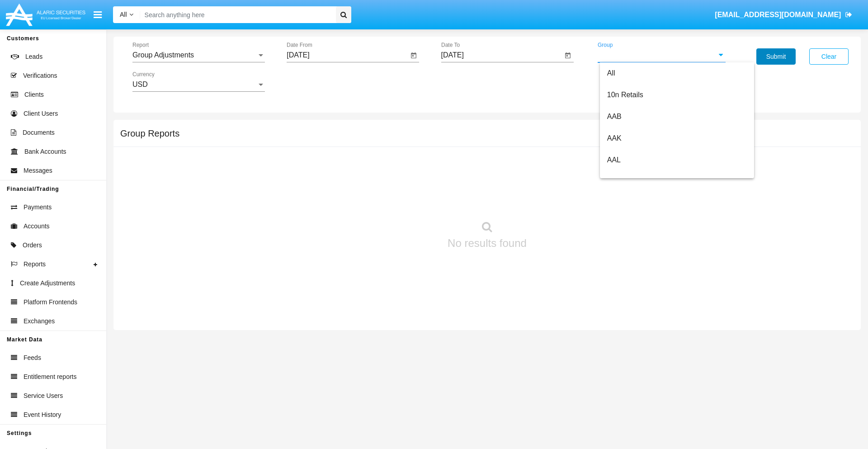
click at [775, 56] on button "Submit" at bounding box center [775, 56] width 39 height 16
click at [198, 55] on span "Report" at bounding box center [194, 55] width 124 height 8
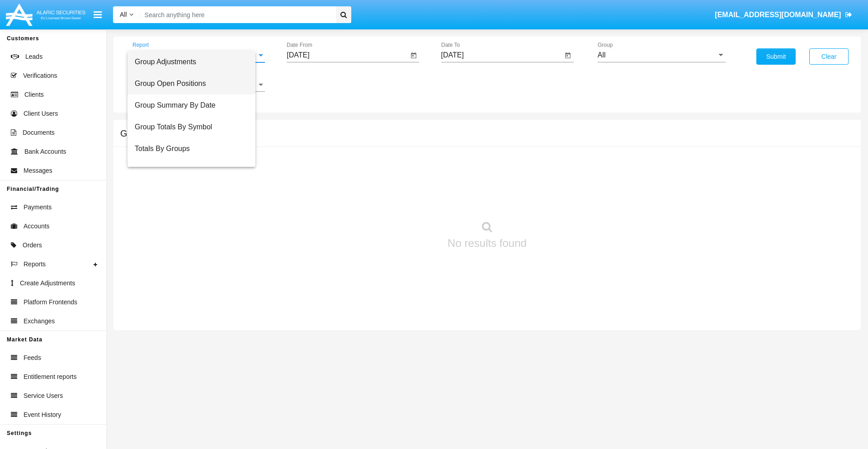
click at [195, 84] on span "Group Open Positions" at bounding box center [191, 84] width 113 height 22
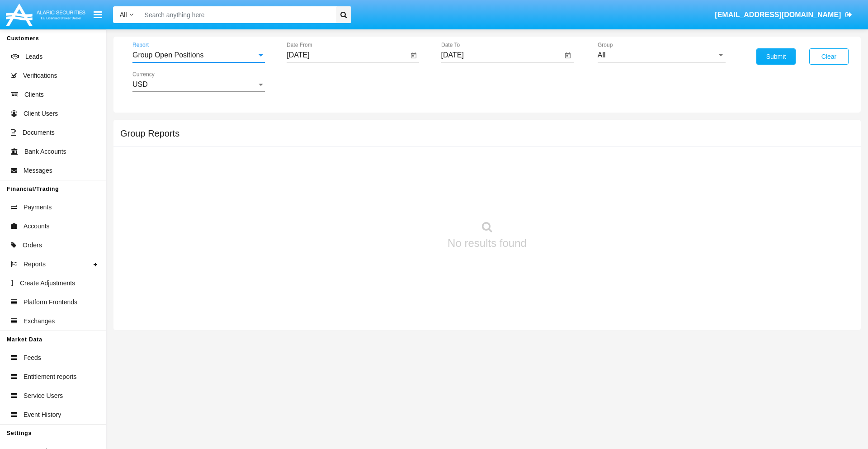
click at [661, 55] on input "All" at bounding box center [661, 55] width 128 height 8
click at [775, 56] on button "Submit" at bounding box center [775, 56] width 39 height 16
click at [198, 55] on span "Report" at bounding box center [194, 55] width 124 height 8
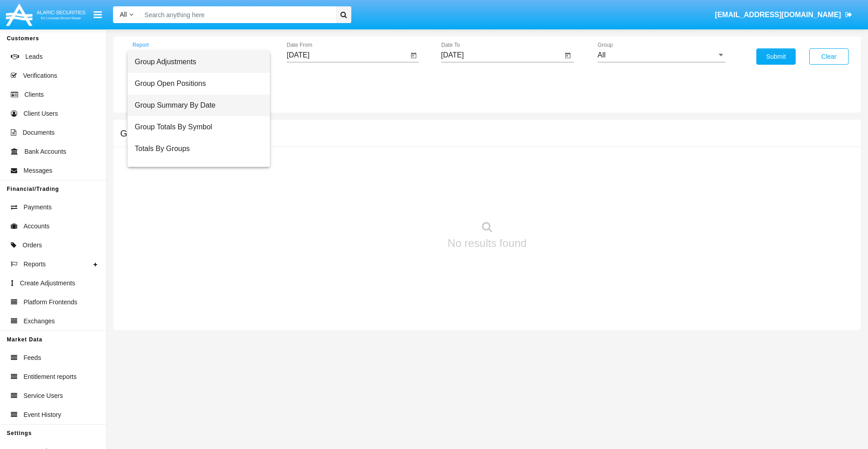
click at [195, 105] on span "Group Summary By Date" at bounding box center [199, 105] width 128 height 22
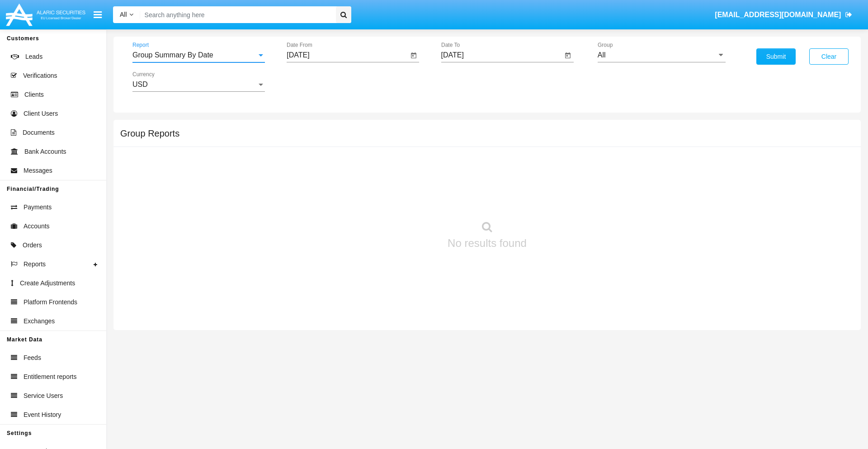
click at [661, 55] on input "All" at bounding box center [661, 55] width 128 height 8
click at [775, 56] on button "Submit" at bounding box center [775, 56] width 39 height 16
click at [198, 55] on span "Report" at bounding box center [194, 55] width 124 height 8
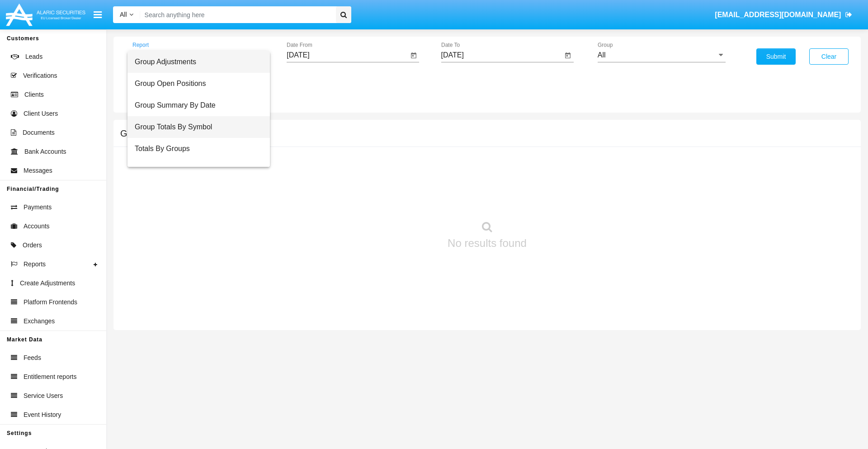
click at [195, 127] on span "Group Totals By Symbol" at bounding box center [199, 127] width 128 height 22
click at [661, 55] on input "All" at bounding box center [661, 55] width 128 height 8
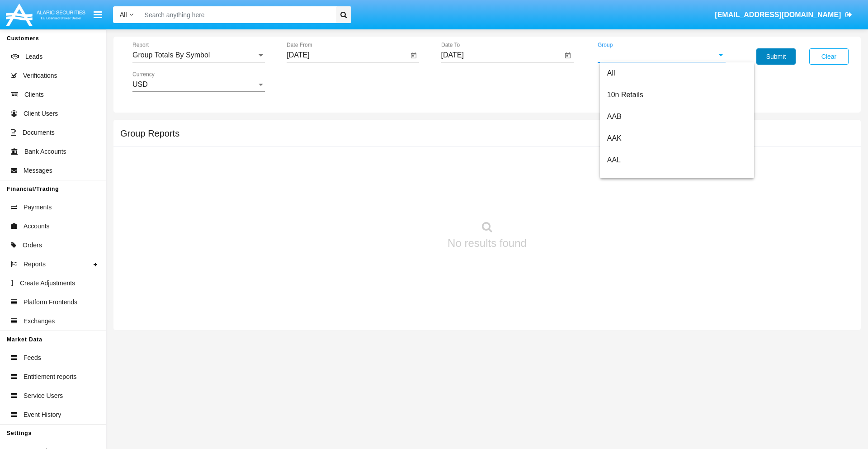
click at [775, 56] on button "Submit" at bounding box center [775, 56] width 39 height 16
click at [198, 55] on span "Report" at bounding box center [194, 55] width 124 height 8
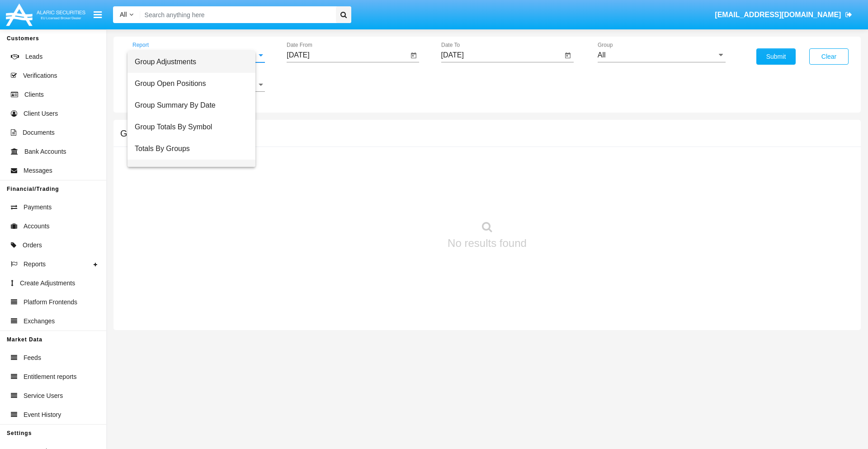
click at [195, 159] on span "Group Fees By Destination" at bounding box center [191, 170] width 113 height 22
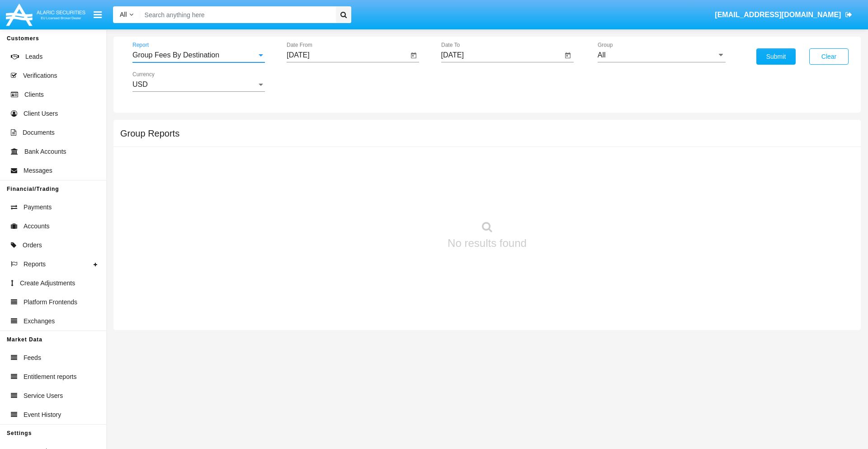
scroll to position [14, 0]
click at [661, 55] on input "All" at bounding box center [661, 55] width 128 height 8
click at [775, 56] on button "Submit" at bounding box center [775, 56] width 39 height 16
